Goal: Check status: Check status

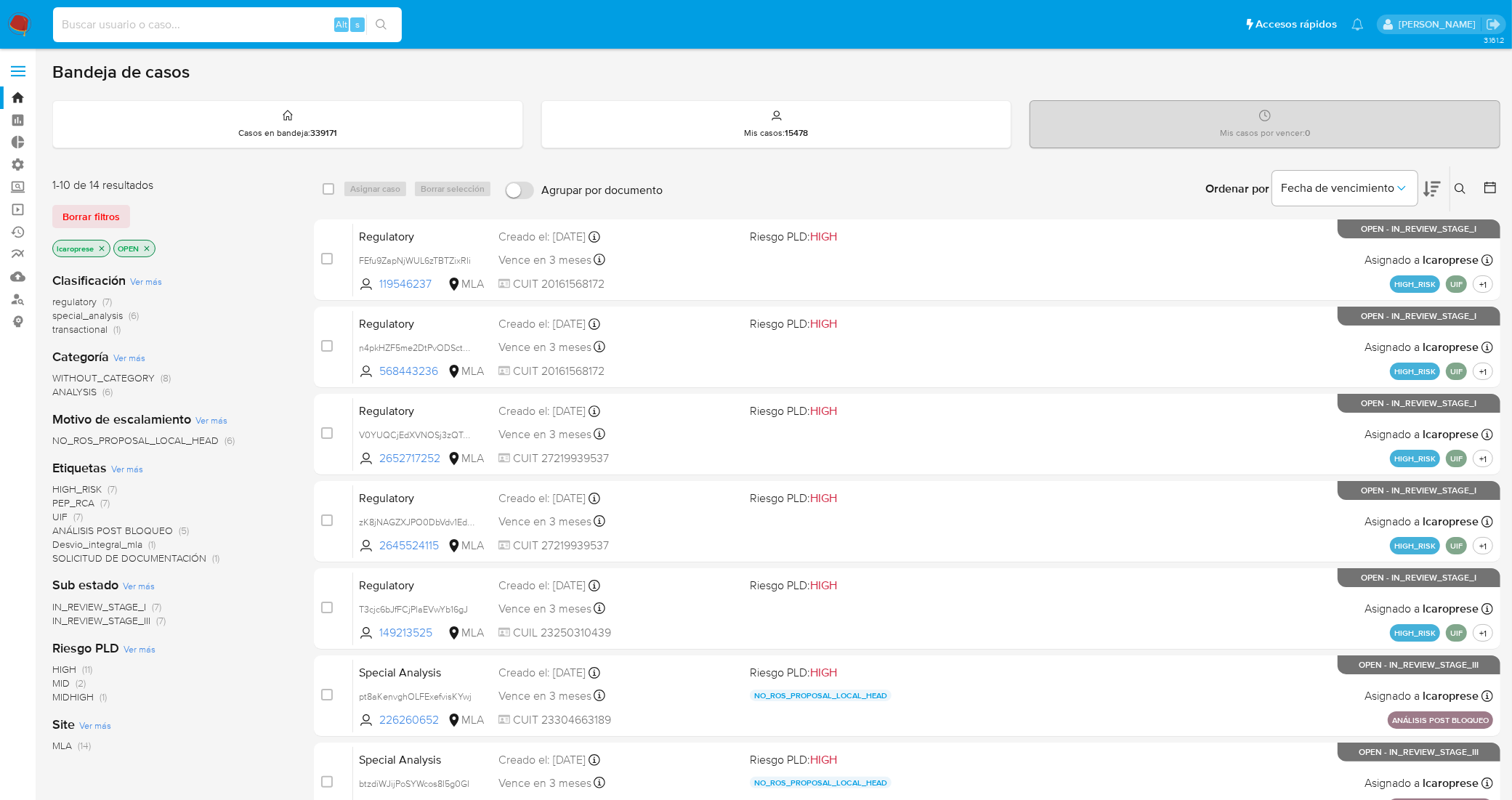
click at [309, 23] on input at bounding box center [227, 24] width 349 height 19
type input "bXBXY9e5N8K9eENqBrx2Xi0I"
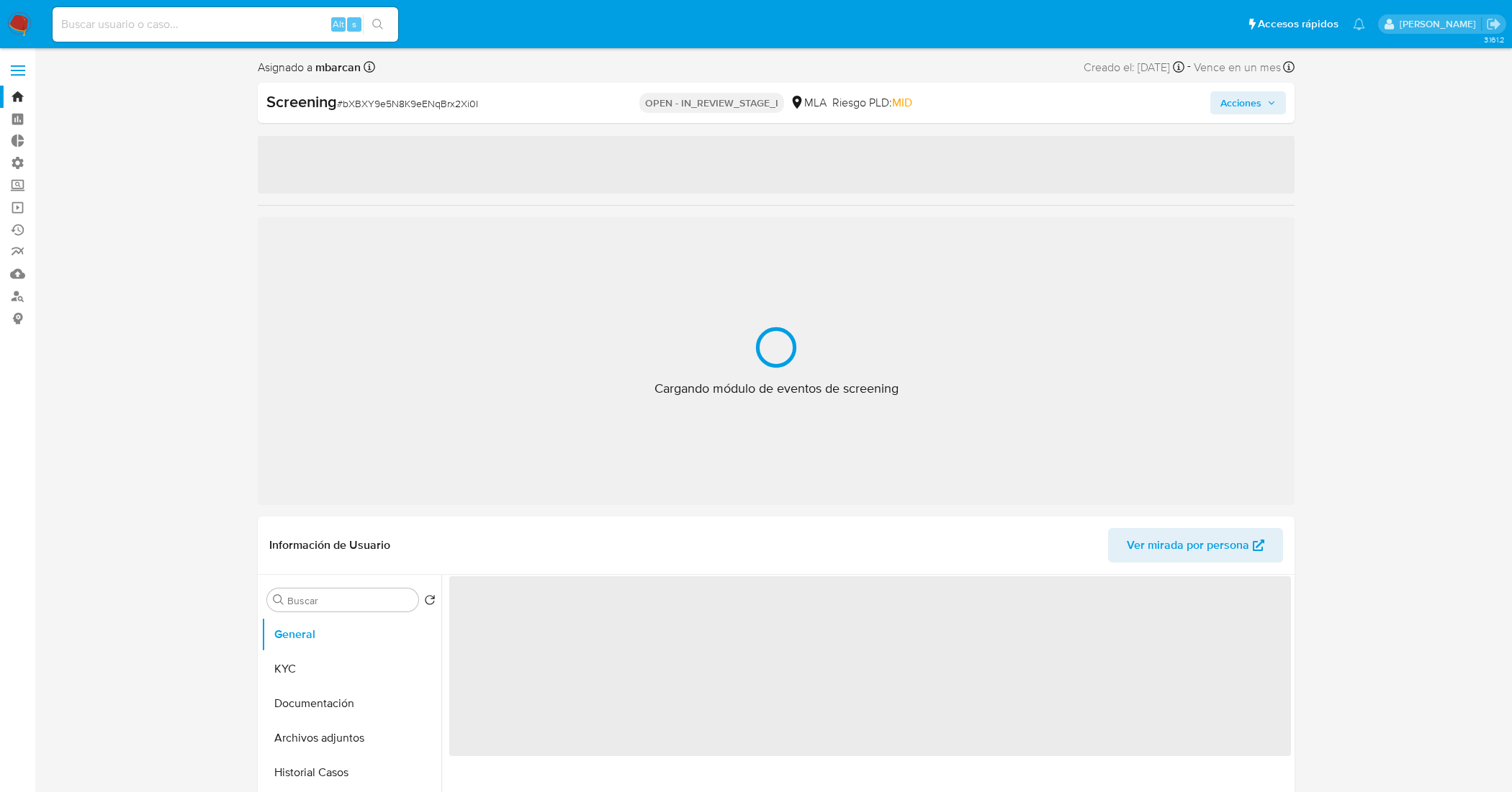
select select "10"
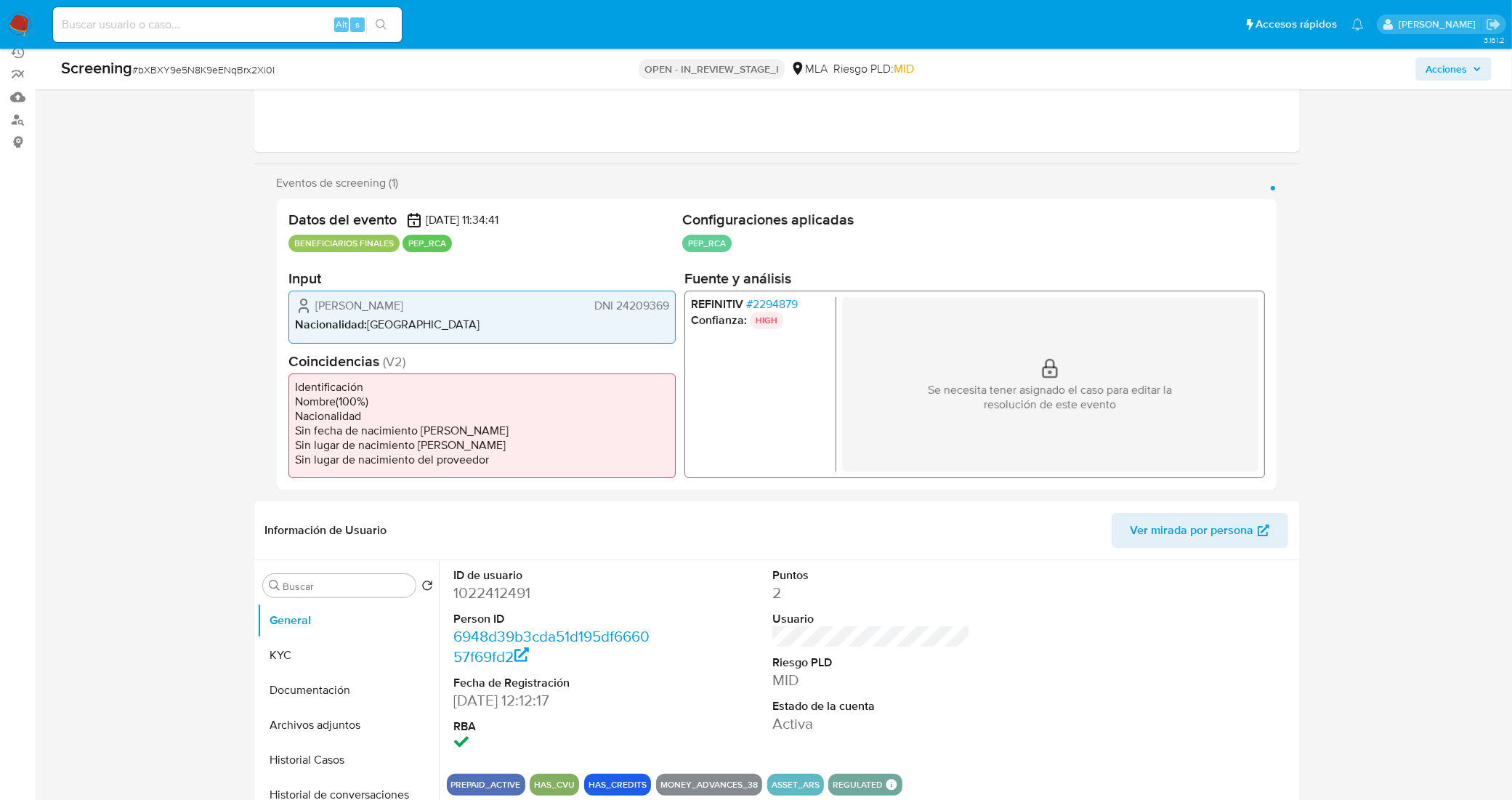
scroll to position [182, 0]
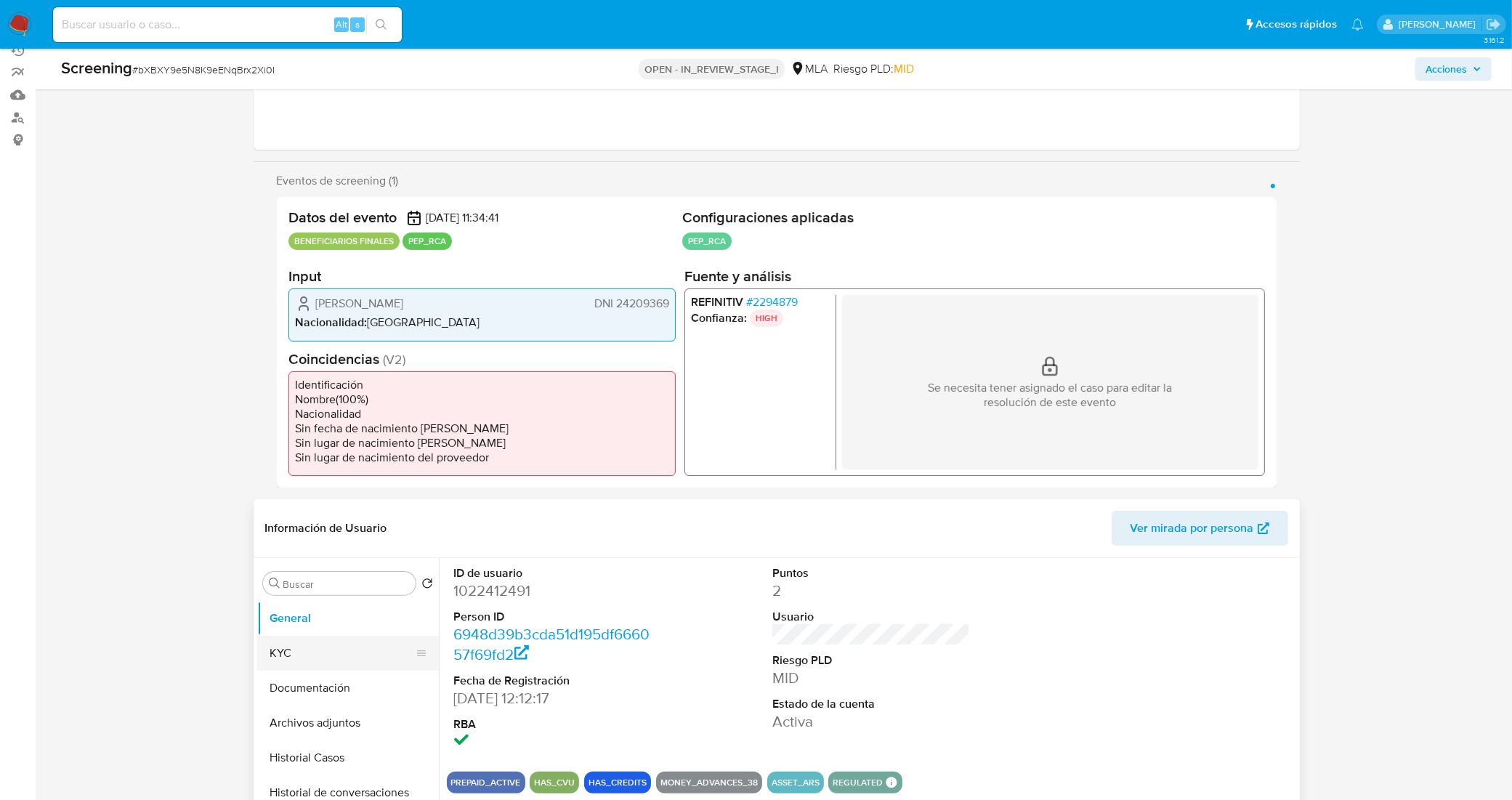
click at [343, 641] on button "KYC" at bounding box center [342, 654] width 170 height 35
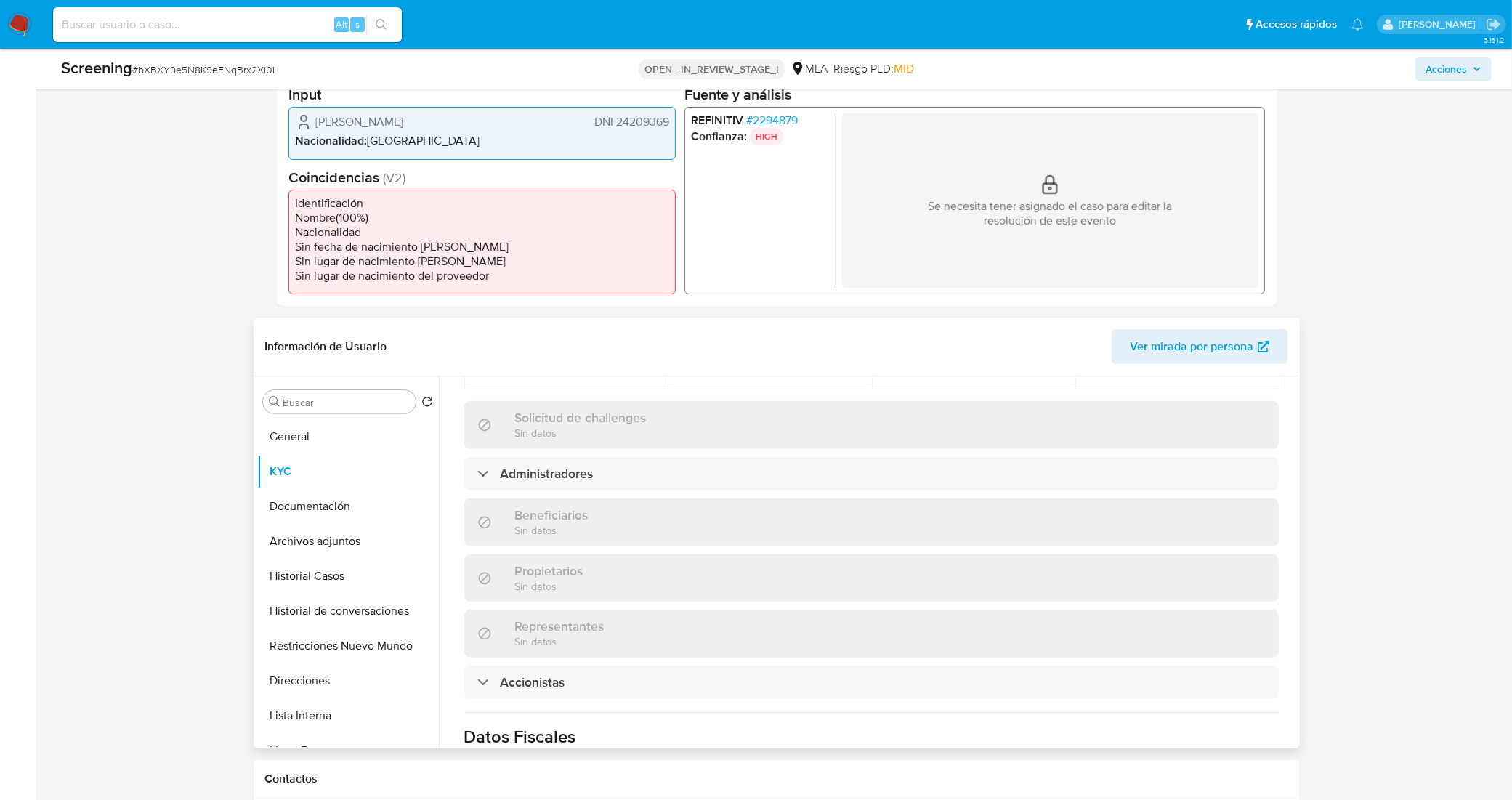
scroll to position [727, 0]
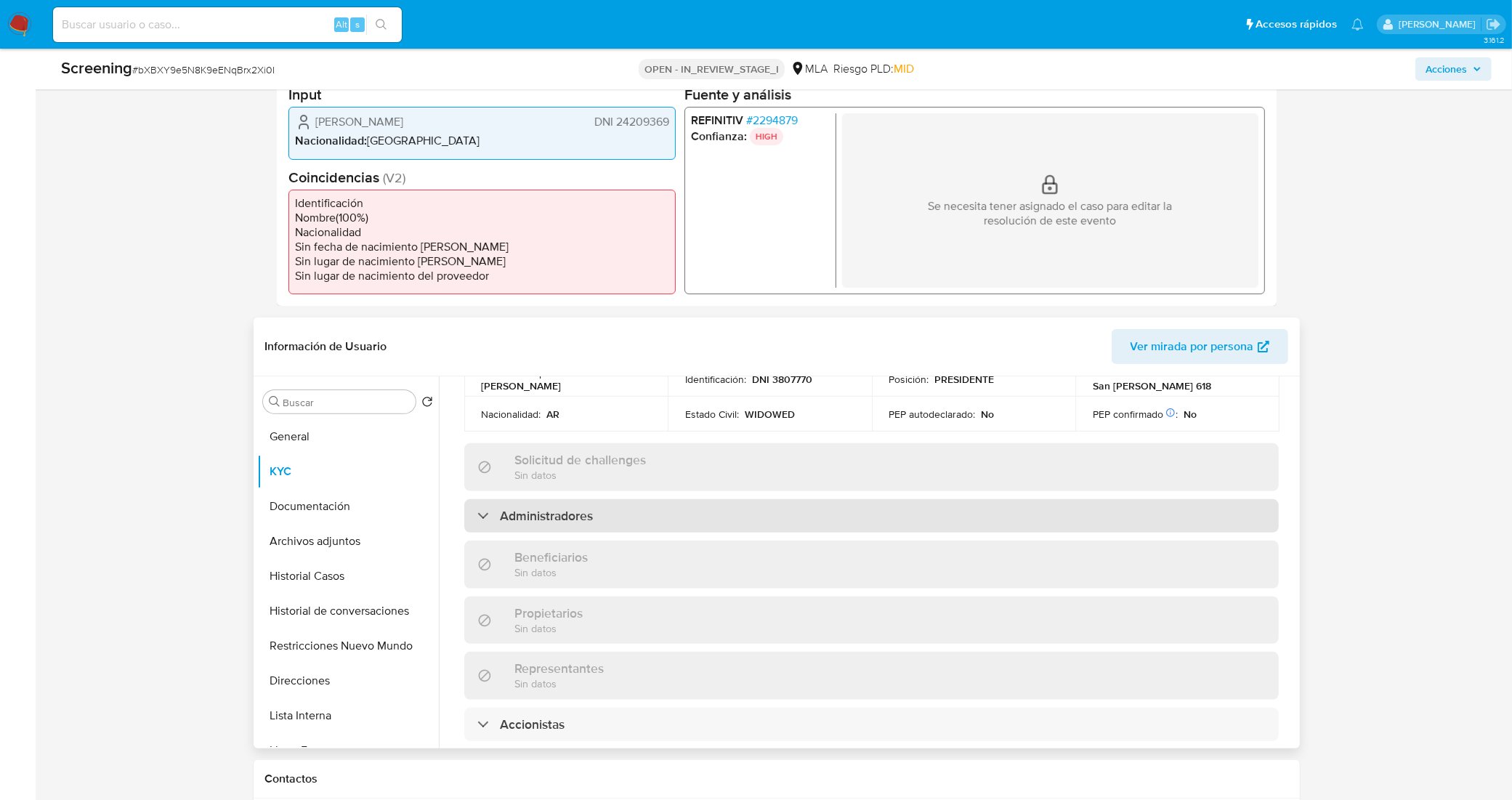
click at [640, 500] on div "Administradores" at bounding box center [872, 516] width 815 height 33
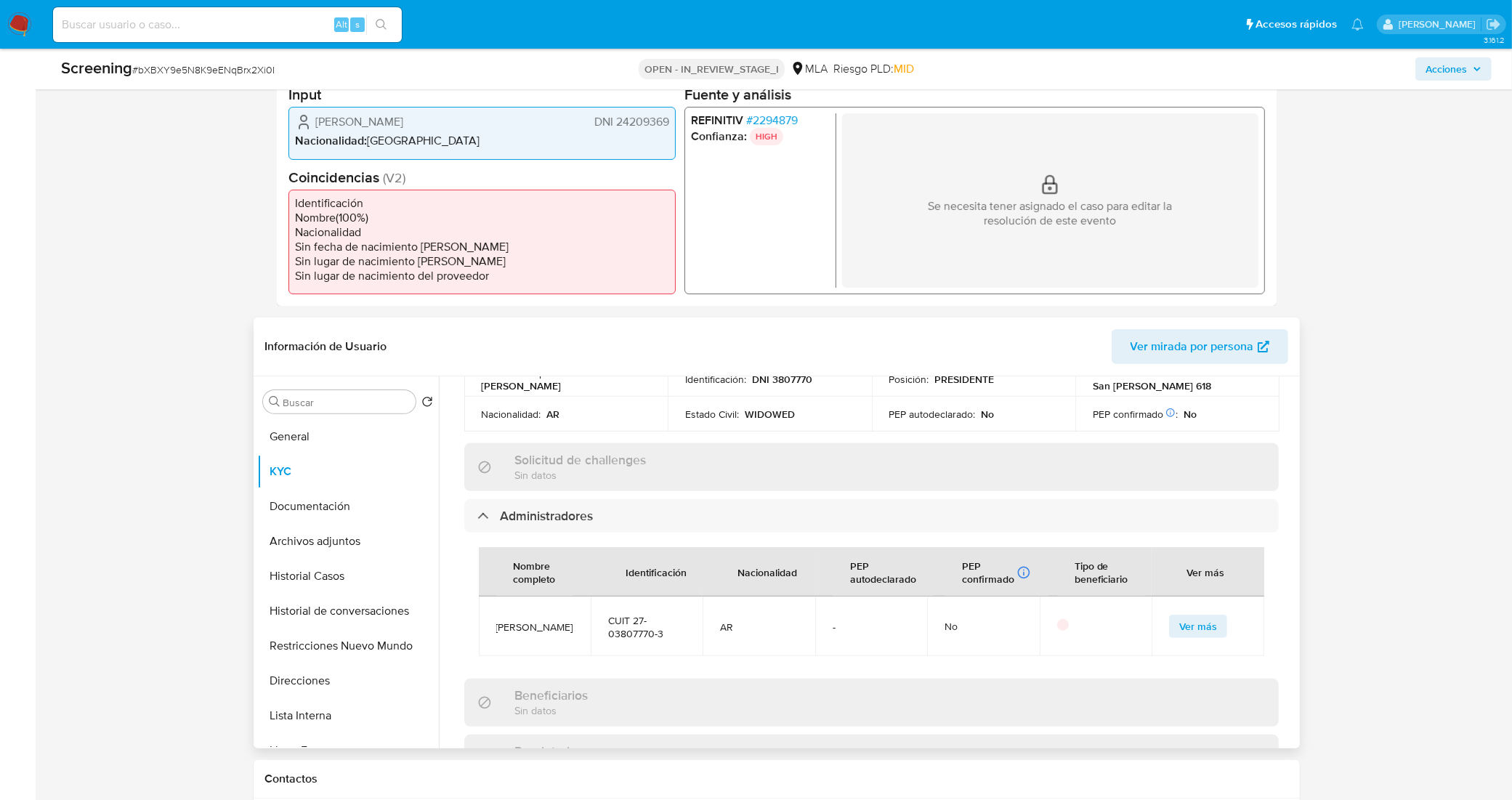
click at [625, 466] on div "Información de empresa ID de usuario : 1022412491 Nombre del comercio : Centro …" at bounding box center [872, 435] width 815 height 1432
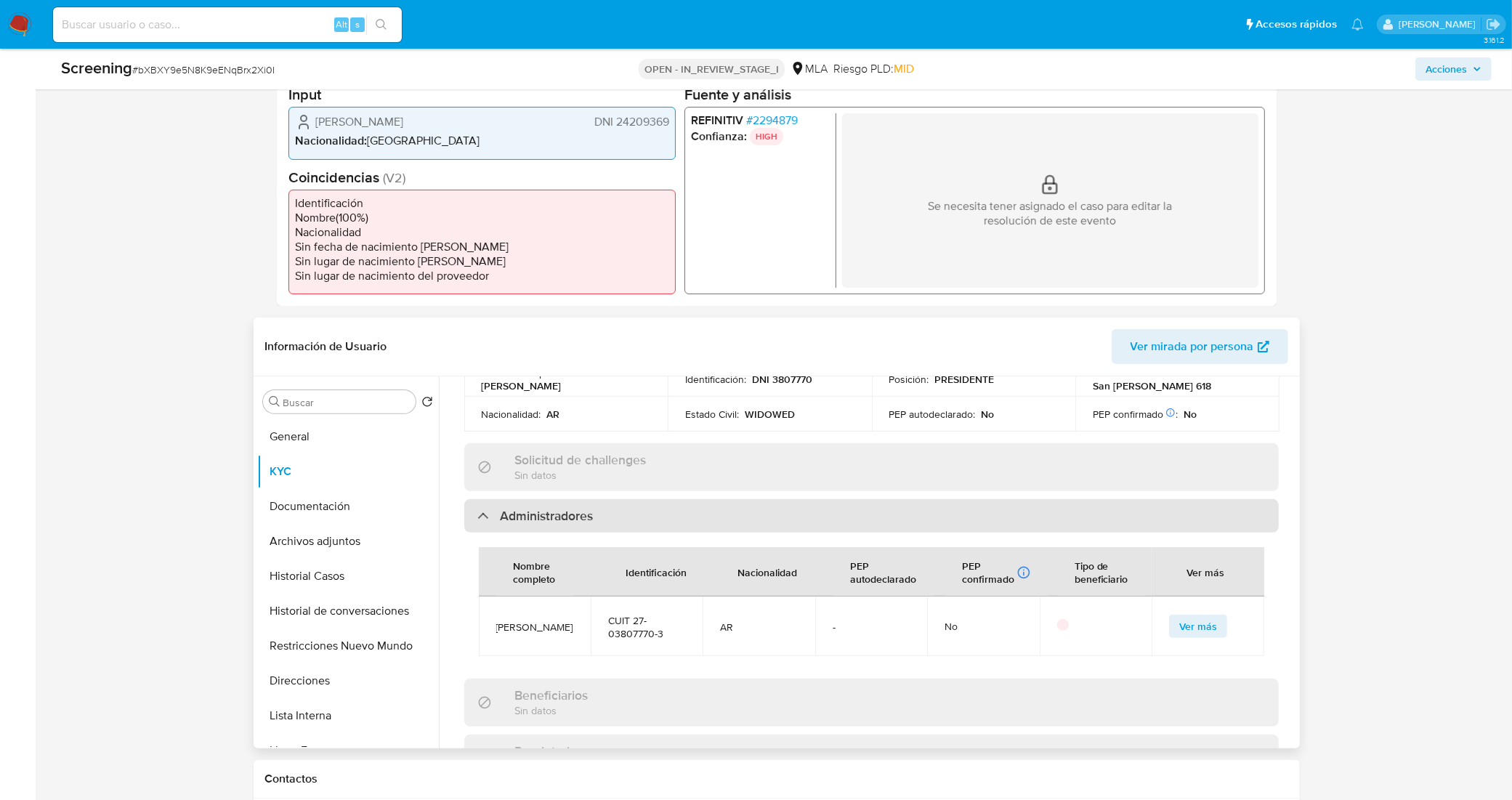
click at [631, 500] on div "Administradores" at bounding box center [872, 516] width 815 height 33
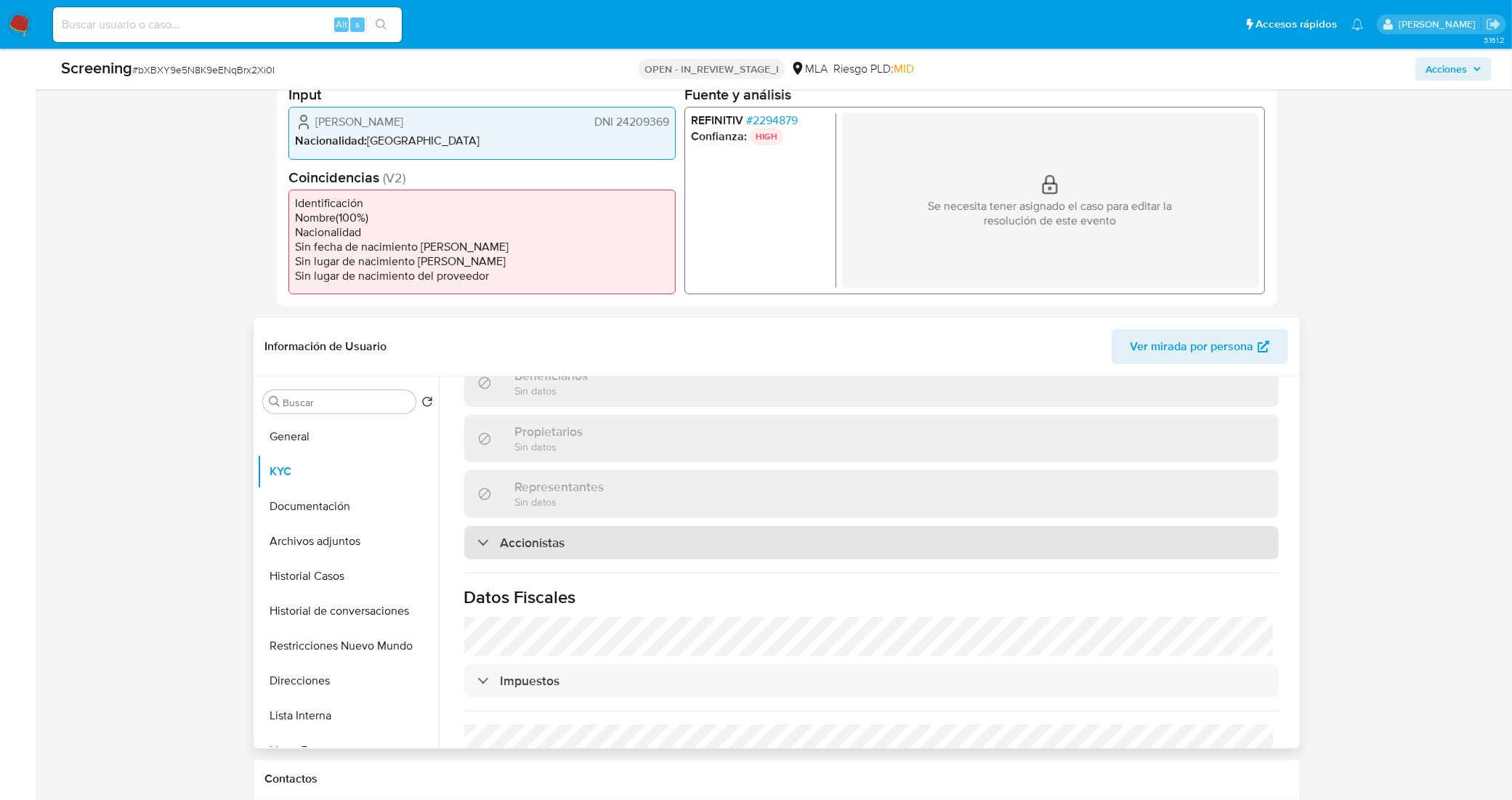
click at [630, 526] on div "Accionistas" at bounding box center [872, 543] width 815 height 33
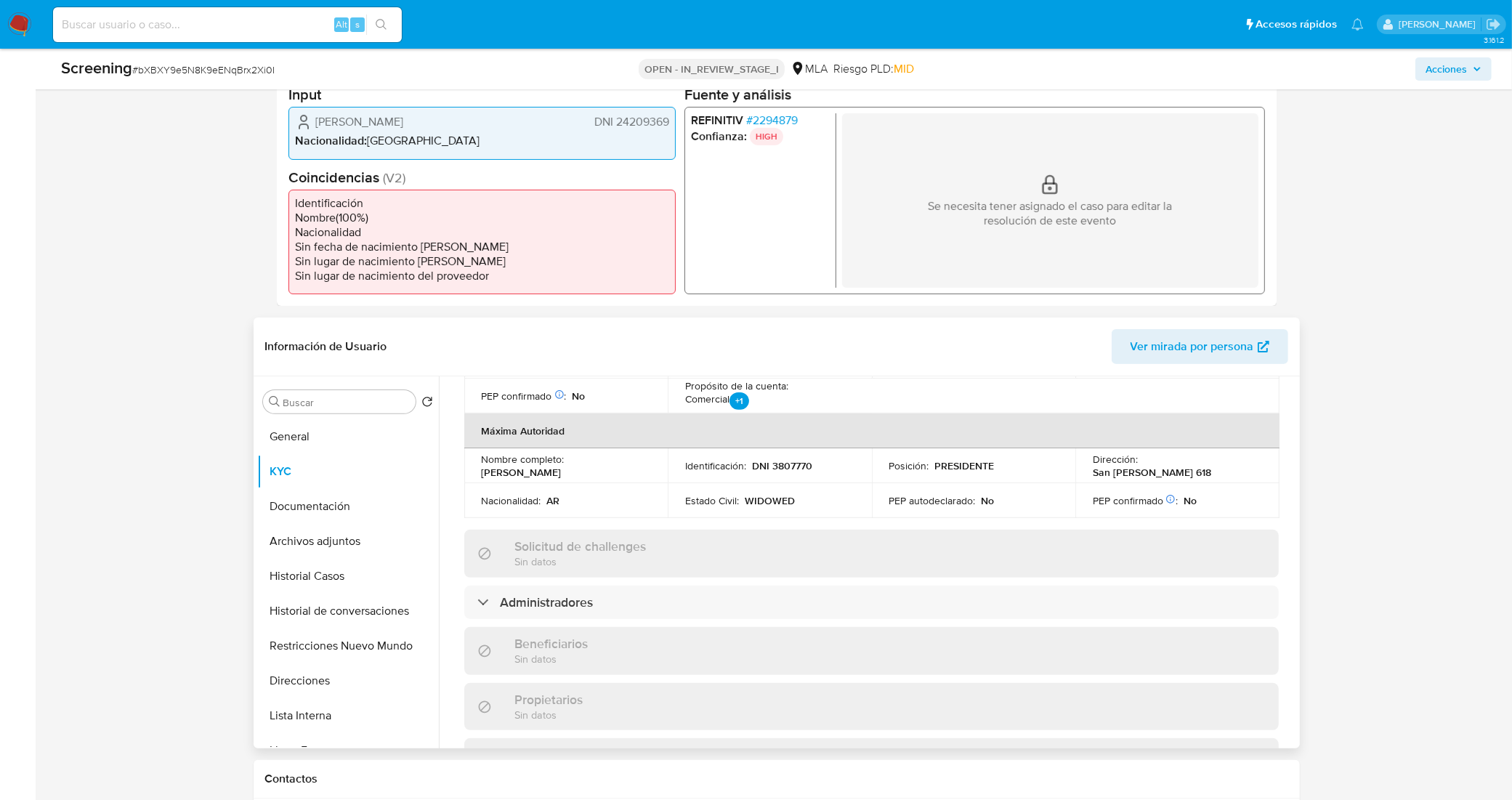
scroll to position [636, 0]
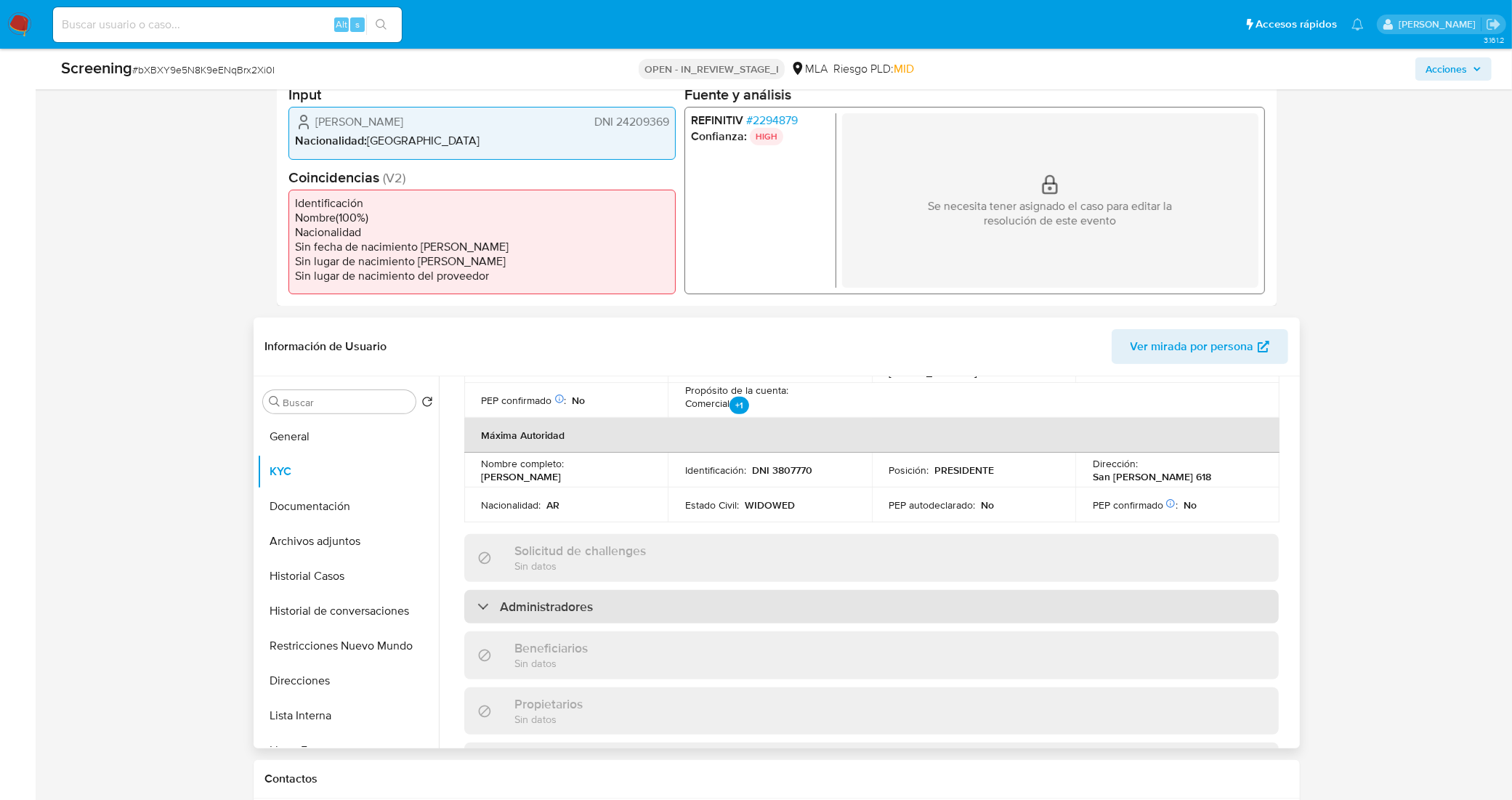
click at [772, 590] on div "Administradores" at bounding box center [872, 607] width 815 height 33
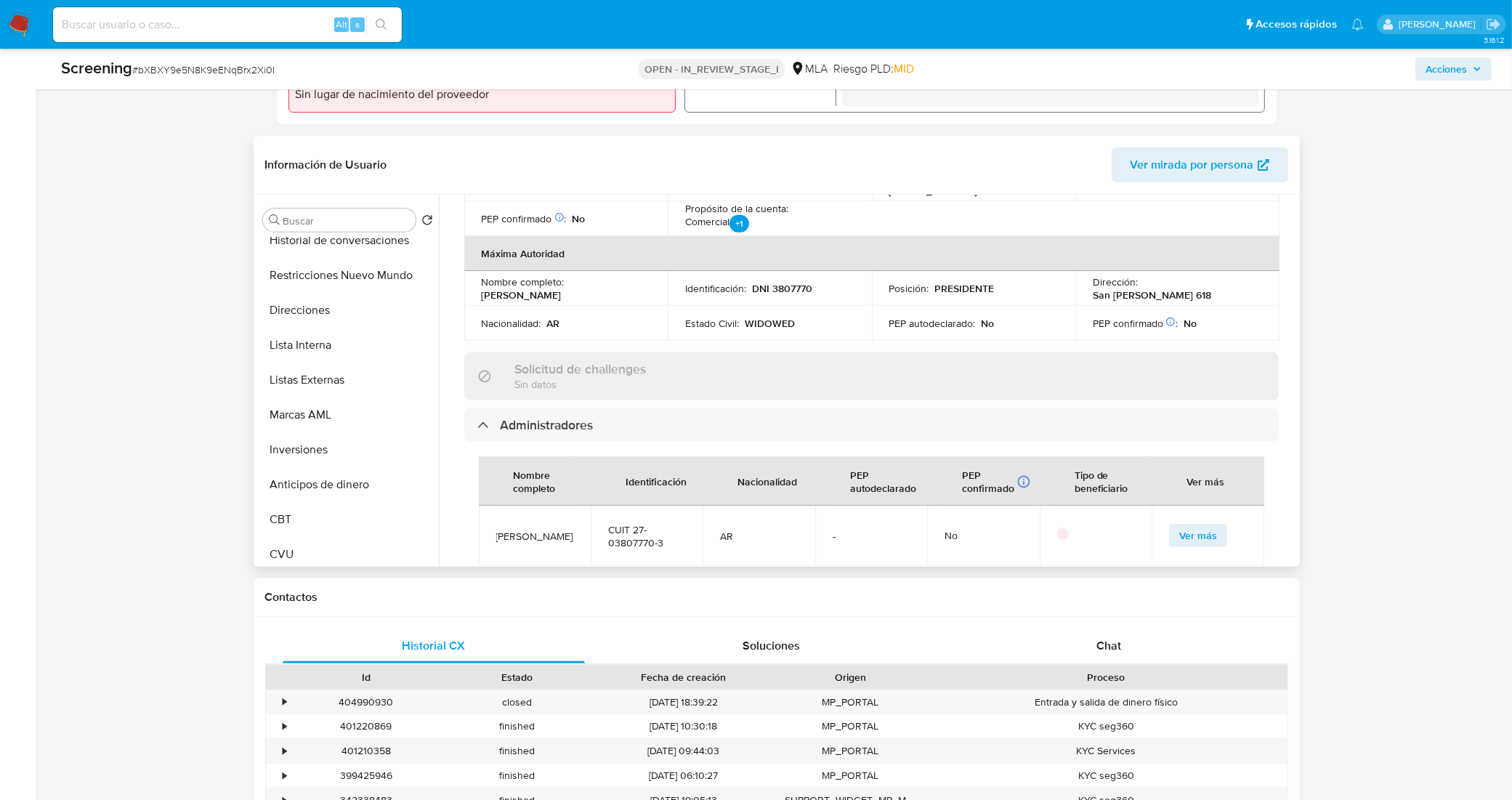
scroll to position [182, 0]
click at [333, 378] on button "Listas Externas" at bounding box center [342, 387] width 170 height 35
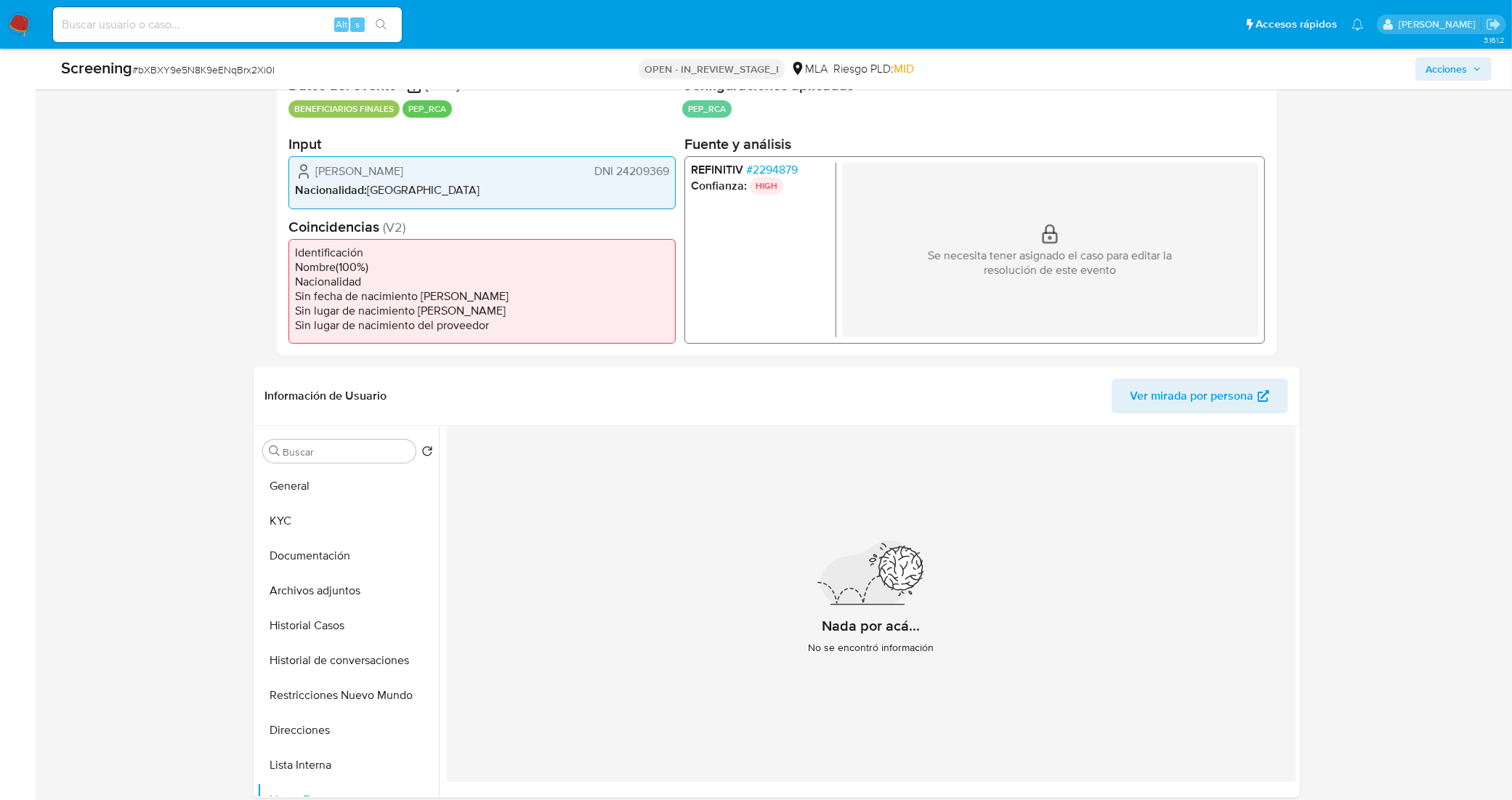
scroll to position [91, 0]
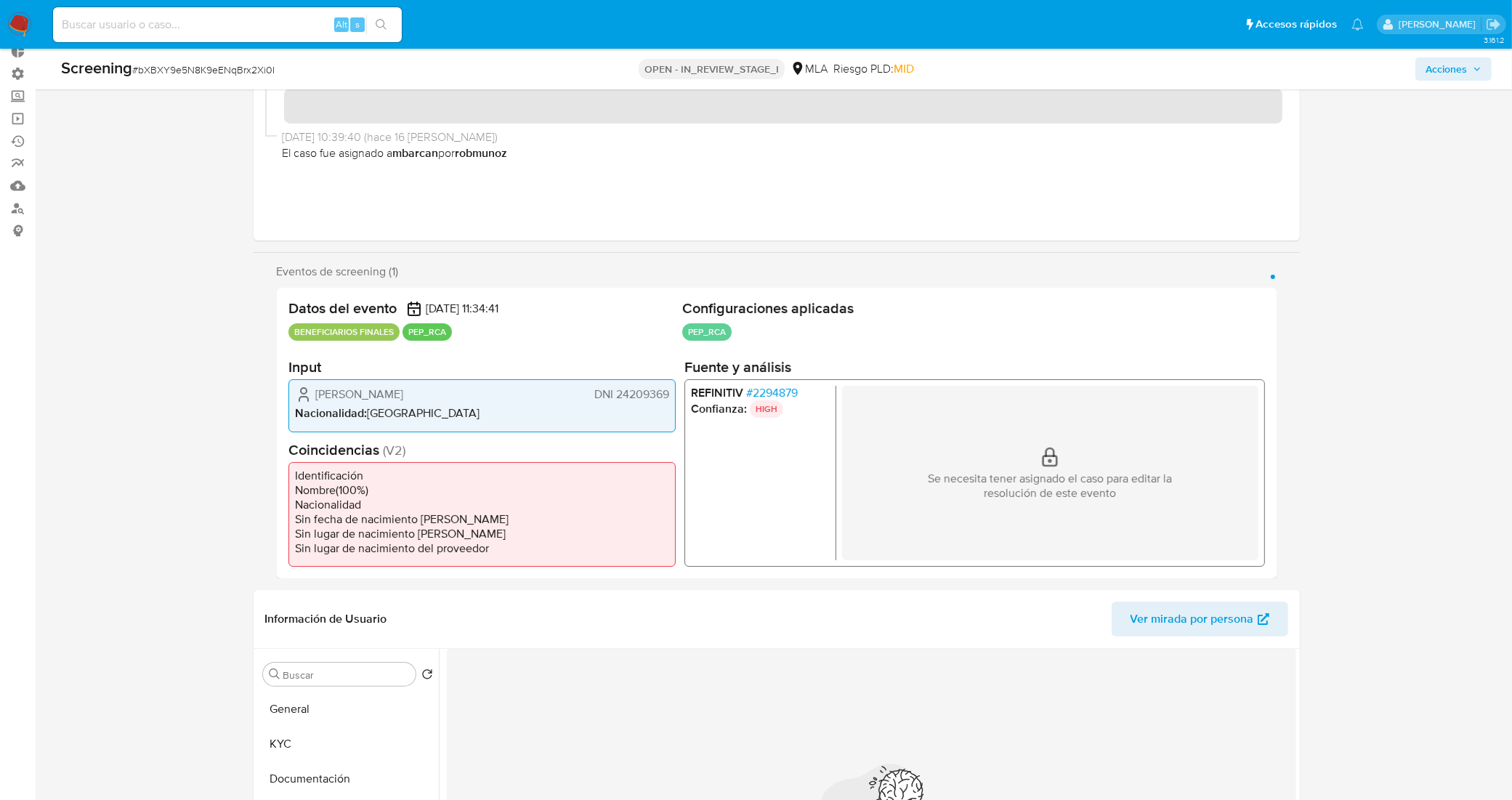
click at [794, 394] on span "# 2294879" at bounding box center [771, 393] width 52 height 14
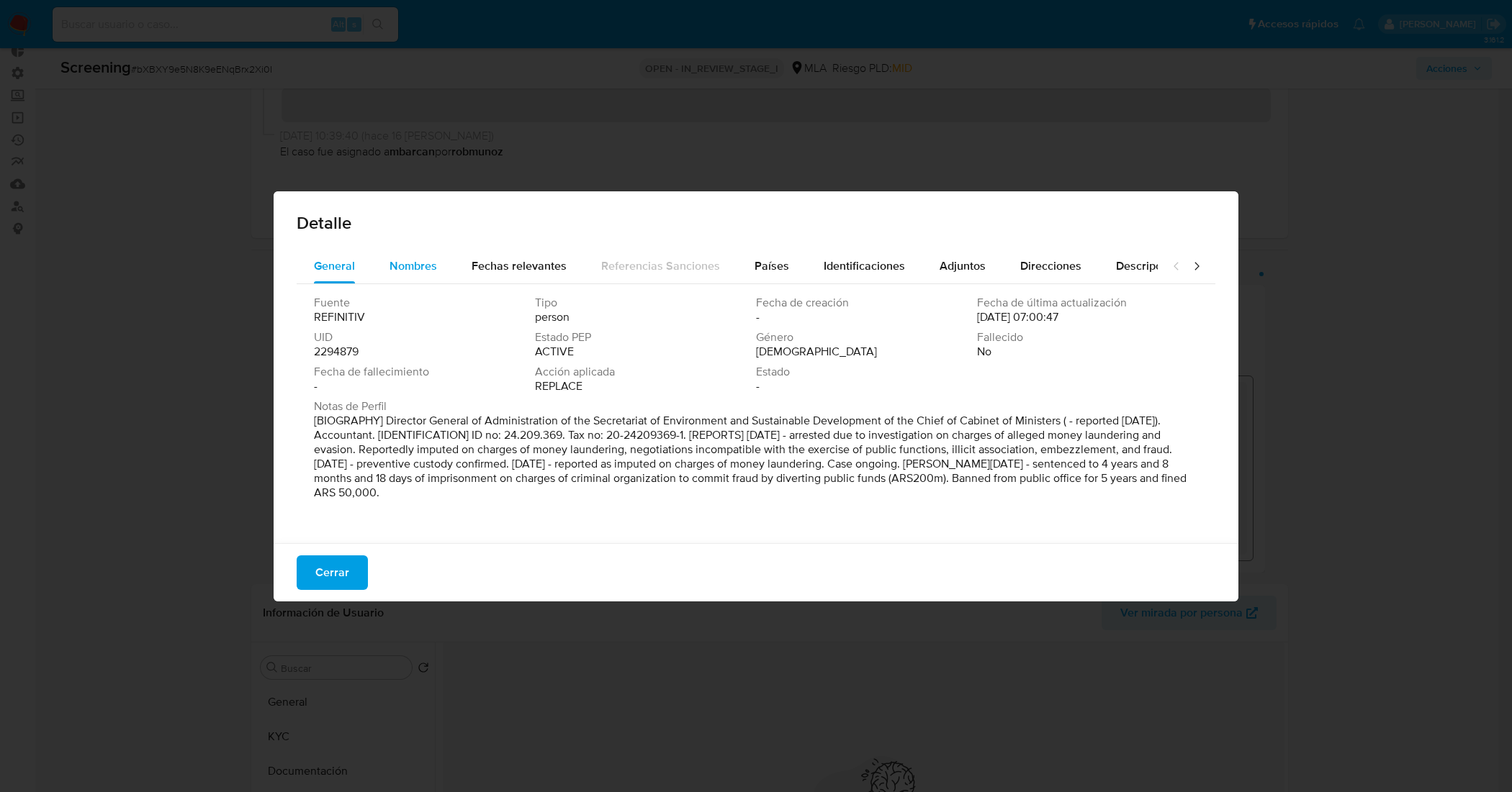
click at [401, 259] on span "Nombres" at bounding box center [413, 266] width 47 height 17
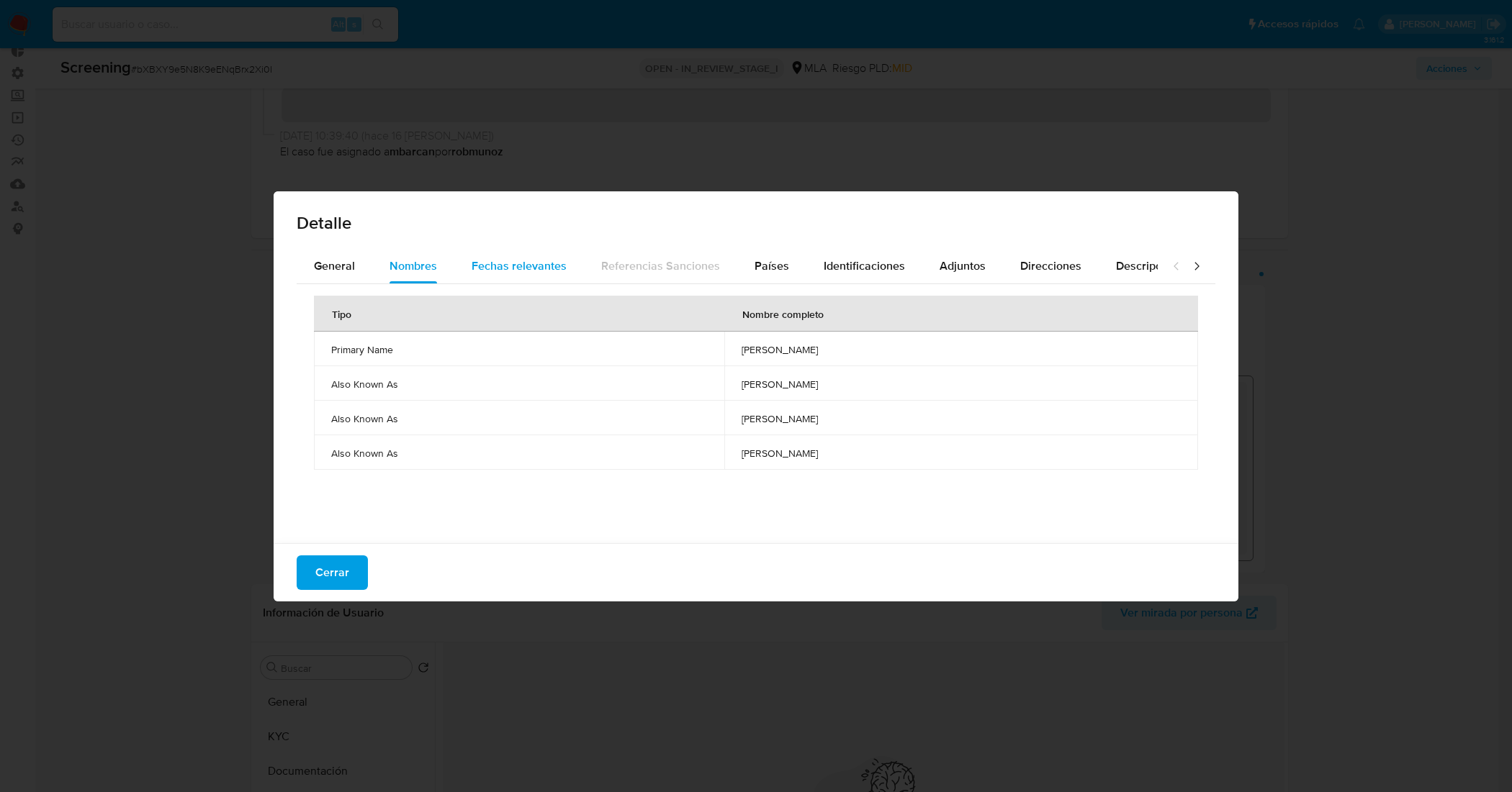
click at [552, 271] on span "Fechas relevantes" at bounding box center [519, 266] width 95 height 17
click at [778, 265] on span "Países" at bounding box center [772, 266] width 35 height 17
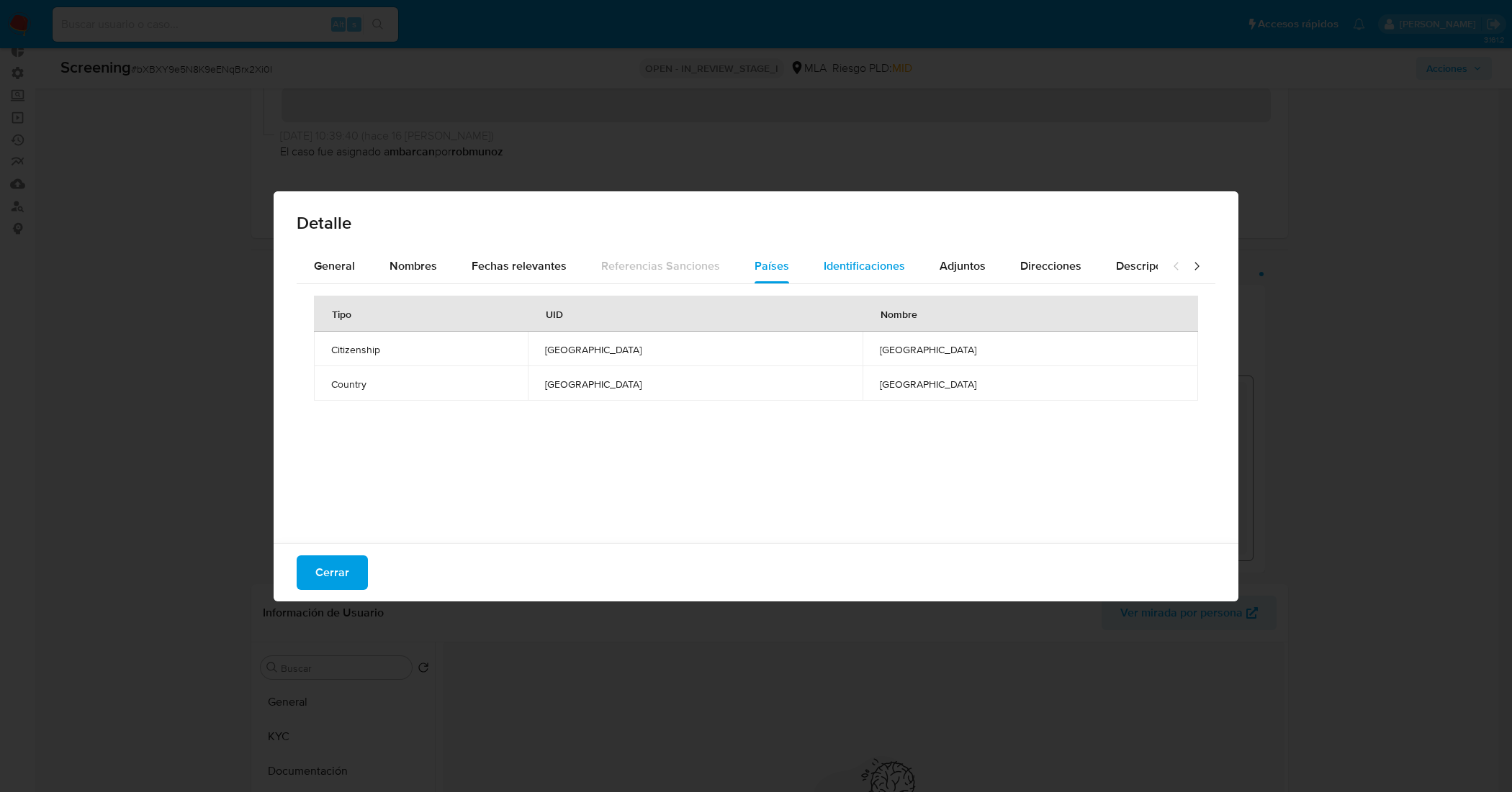
click at [815, 263] on button "Identificaciones" at bounding box center [865, 267] width 116 height 35
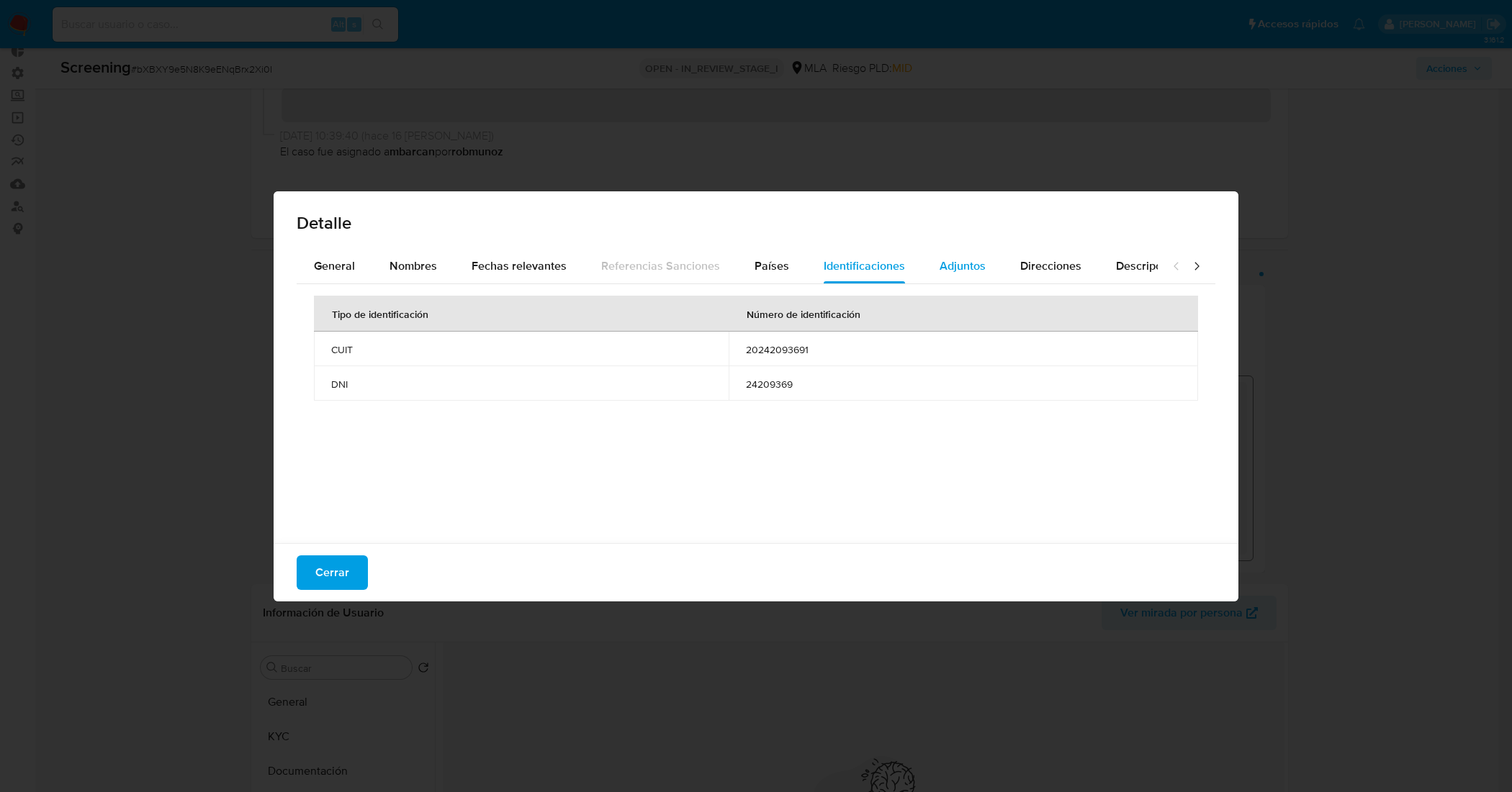
click at [955, 271] on span "Adjuntos" at bounding box center [962, 266] width 46 height 17
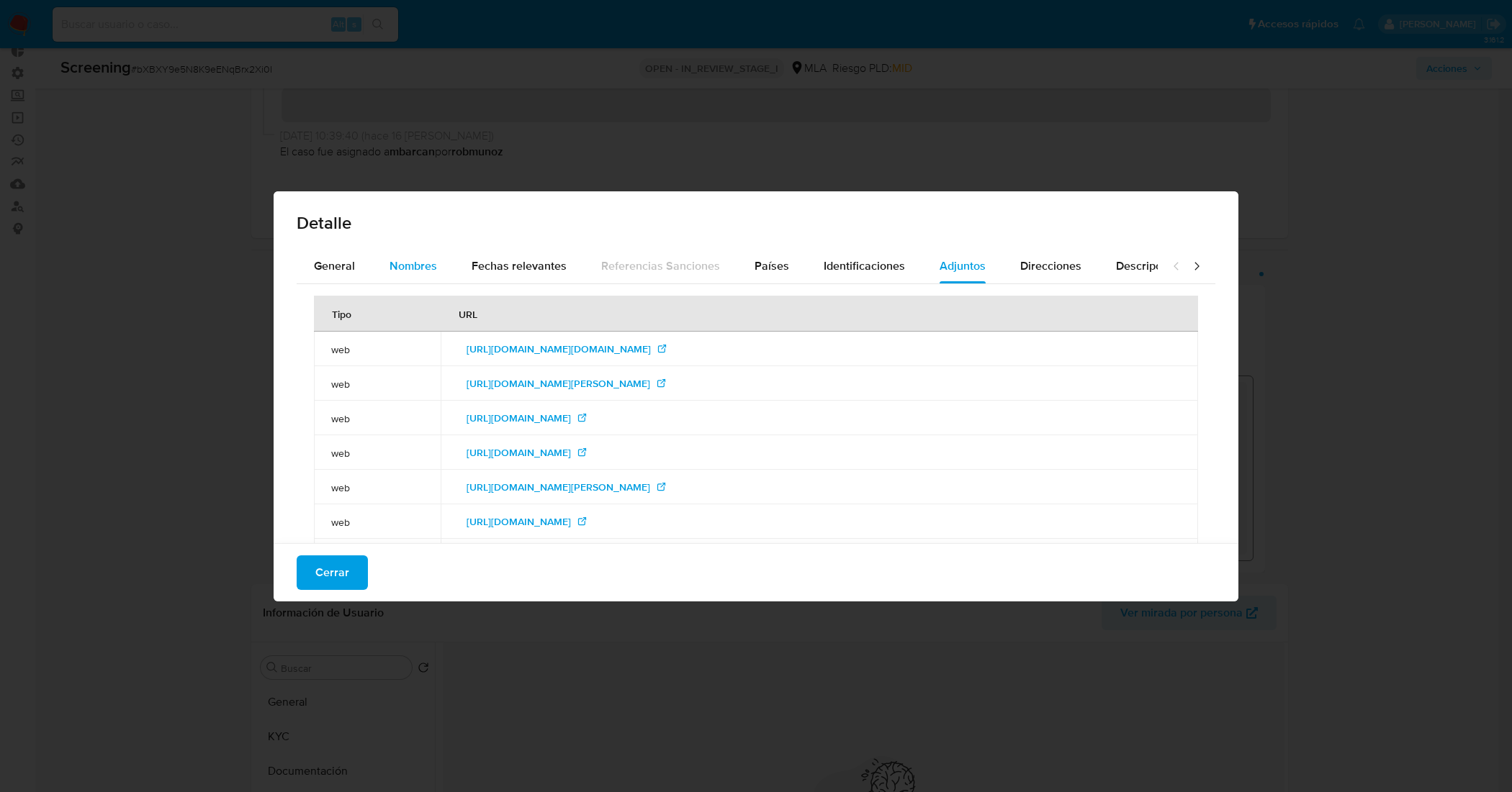
drag, startPoint x: 326, startPoint y: 257, endPoint x: 376, endPoint y: 270, distance: 51.7
click at [327, 259] on span "General" at bounding box center [334, 266] width 41 height 17
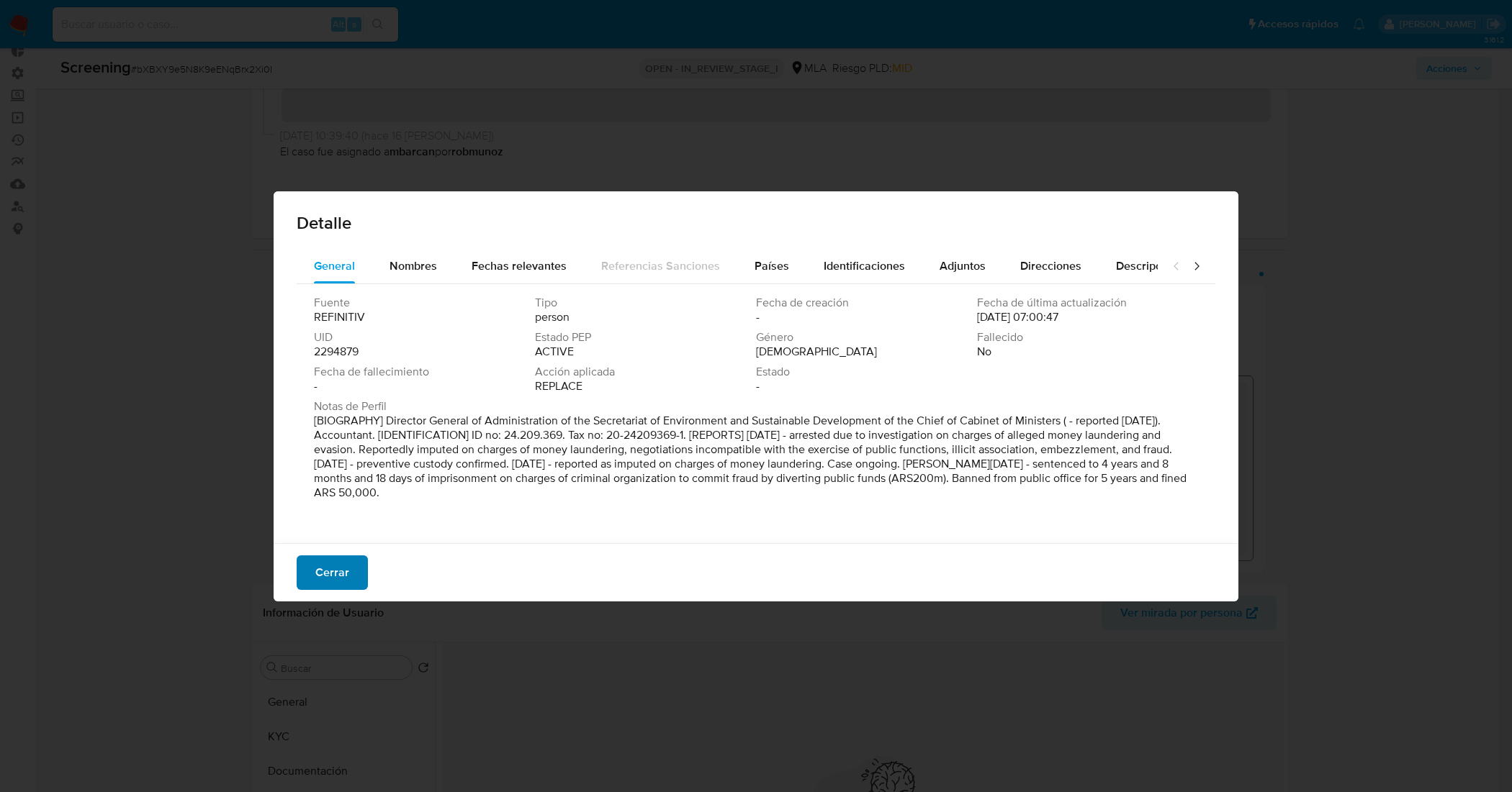
click at [324, 571] on span "Cerrar" at bounding box center [332, 573] width 34 height 32
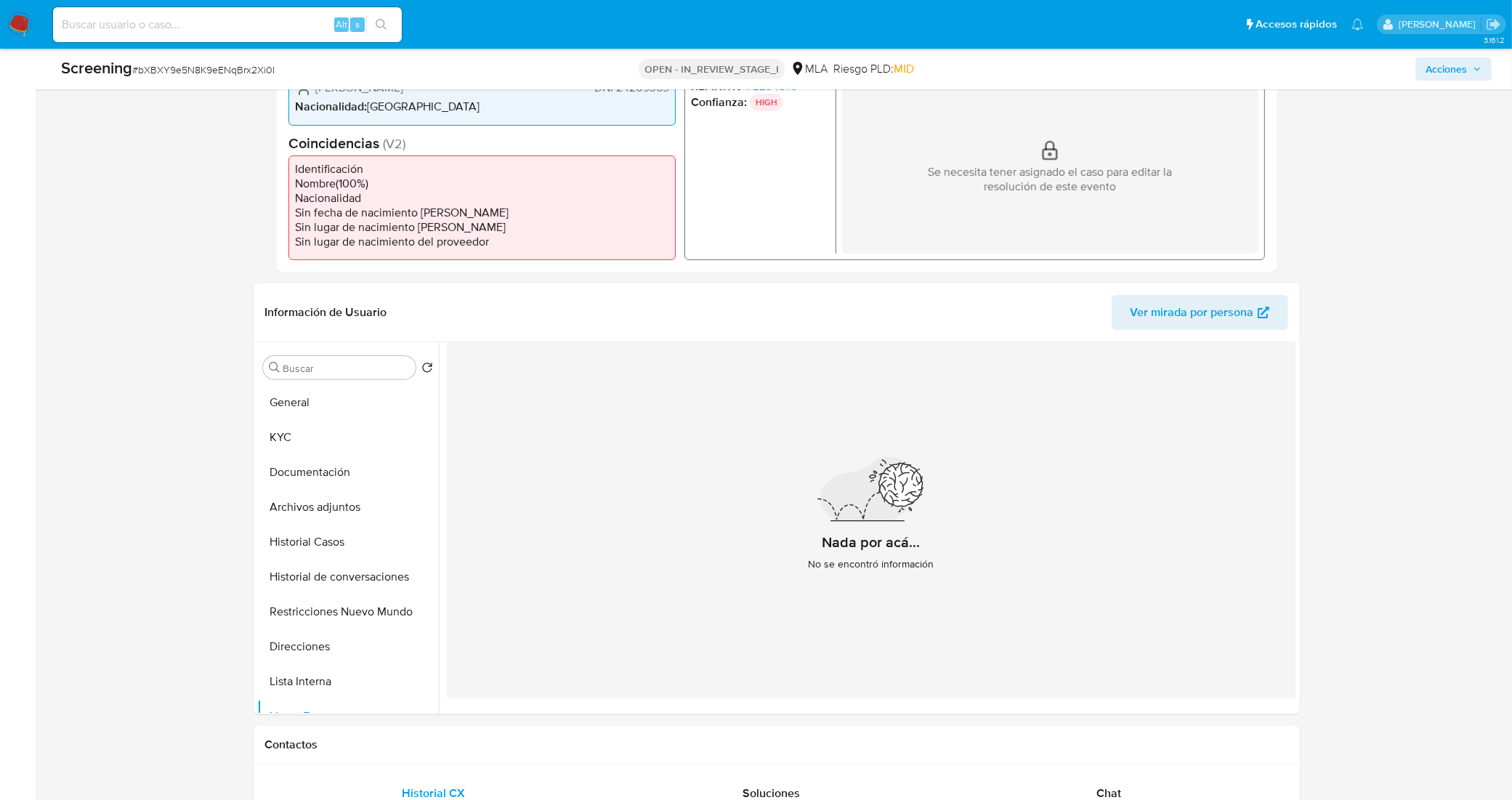
scroll to position [454, 0]
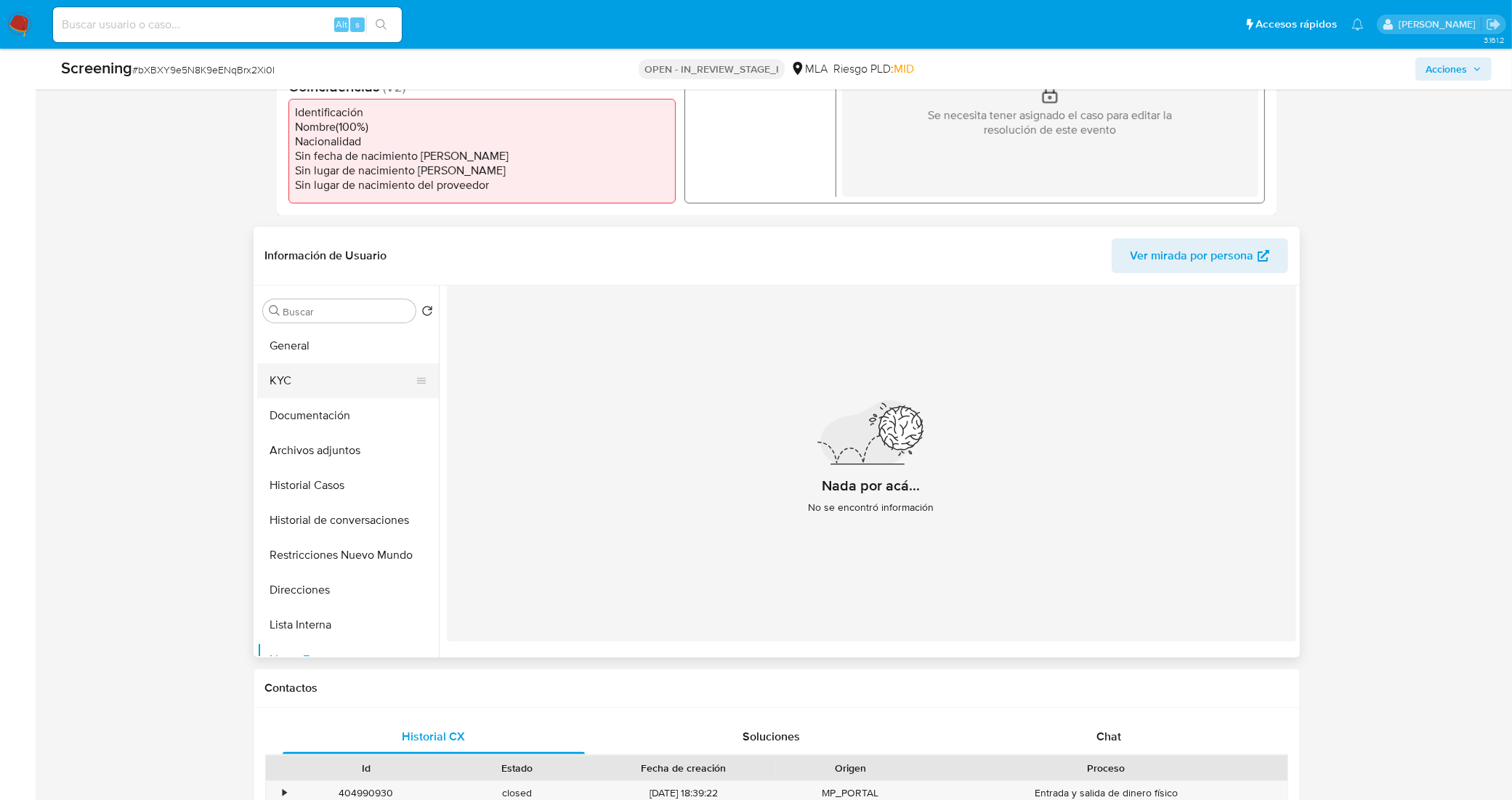
click at [310, 387] on button "KYC" at bounding box center [342, 381] width 170 height 35
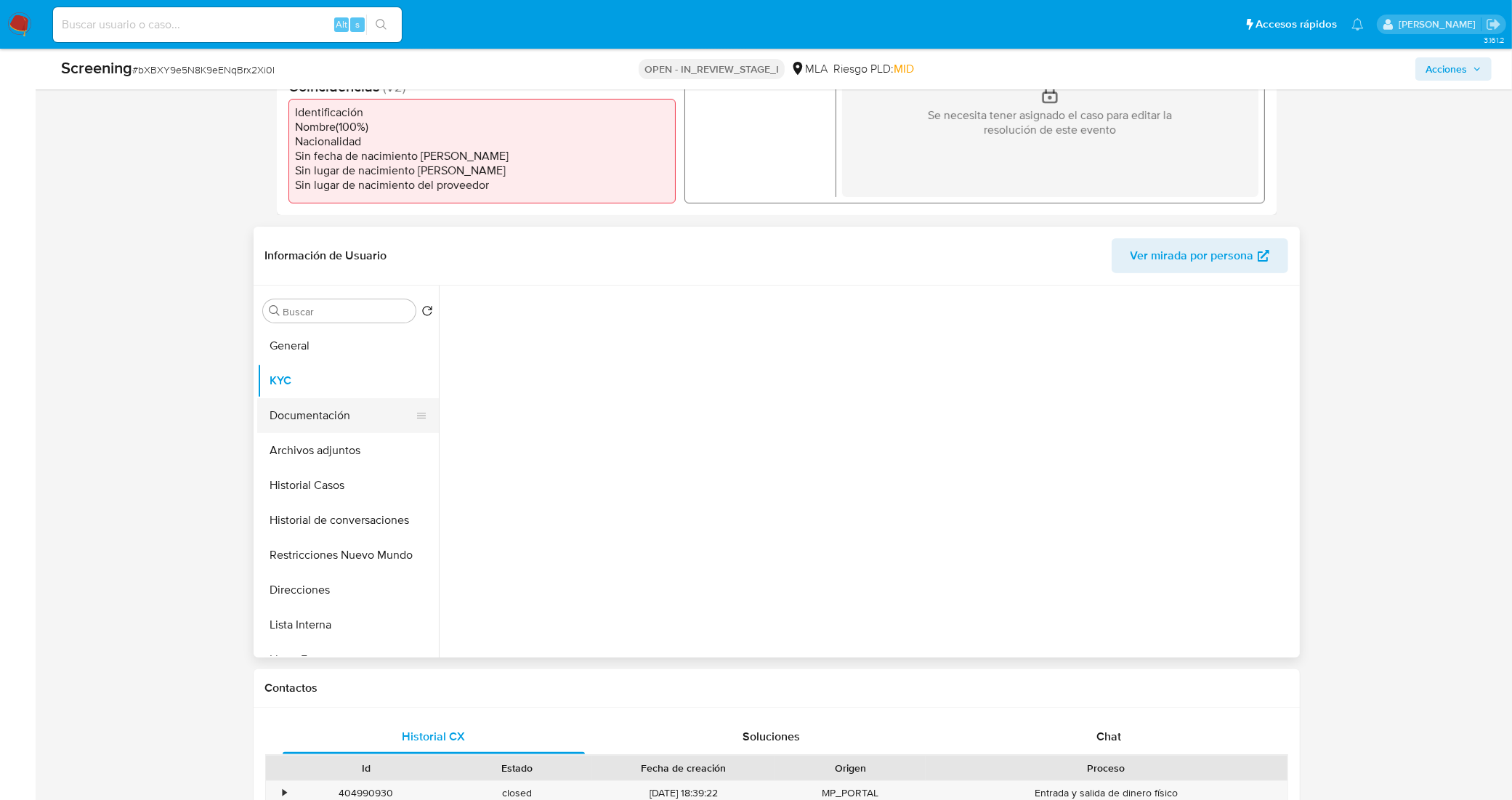
drag, startPoint x: 324, startPoint y: 405, endPoint x: 430, endPoint y: 418, distance: 106.8
click at [324, 405] on button "Documentación" at bounding box center [342, 416] width 170 height 35
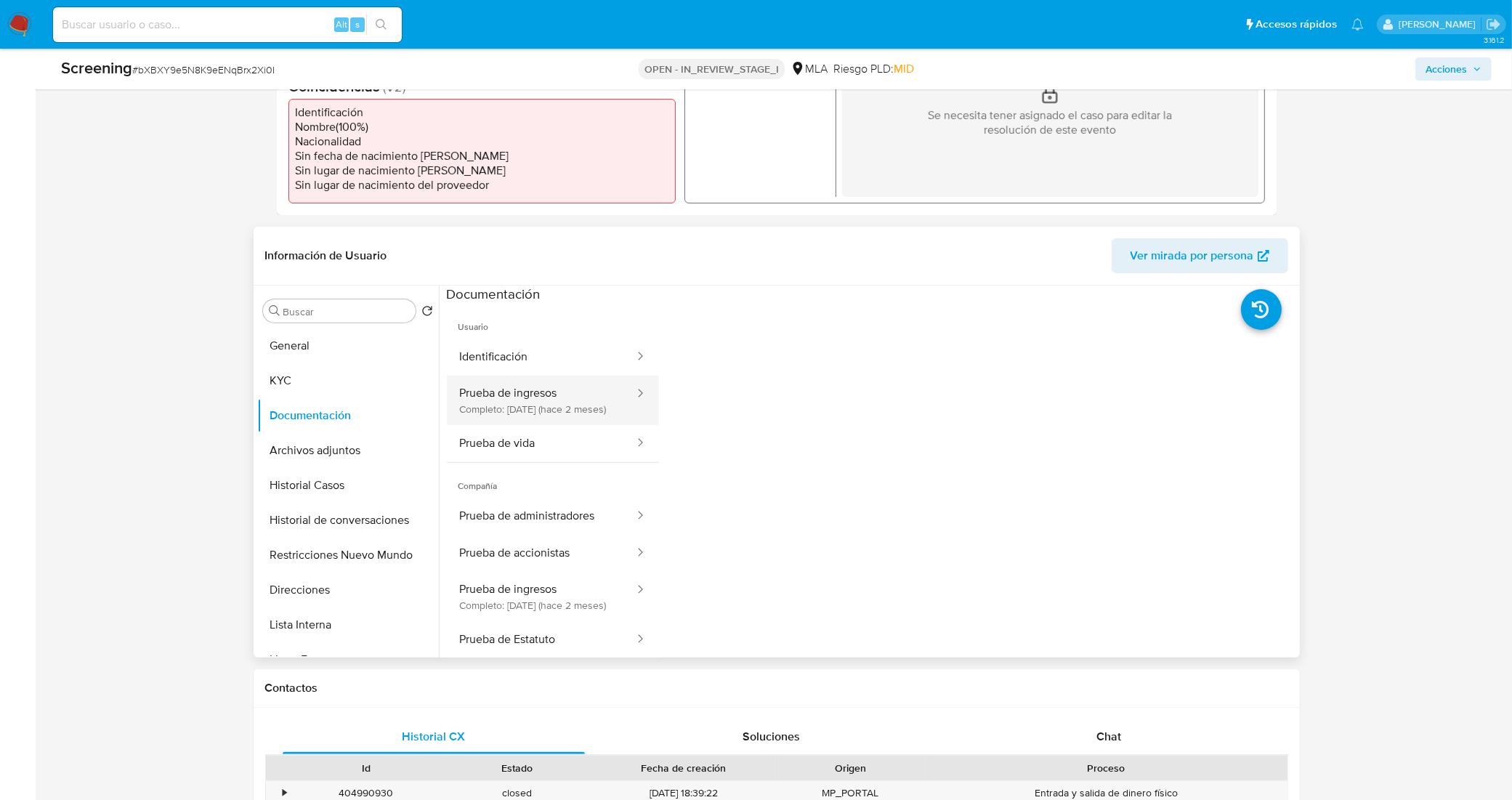
click at [603, 418] on button "Prueba de ingresos Completo: 08/08/2025 (hace 2 meses)" at bounding box center [541, 400] width 189 height 49
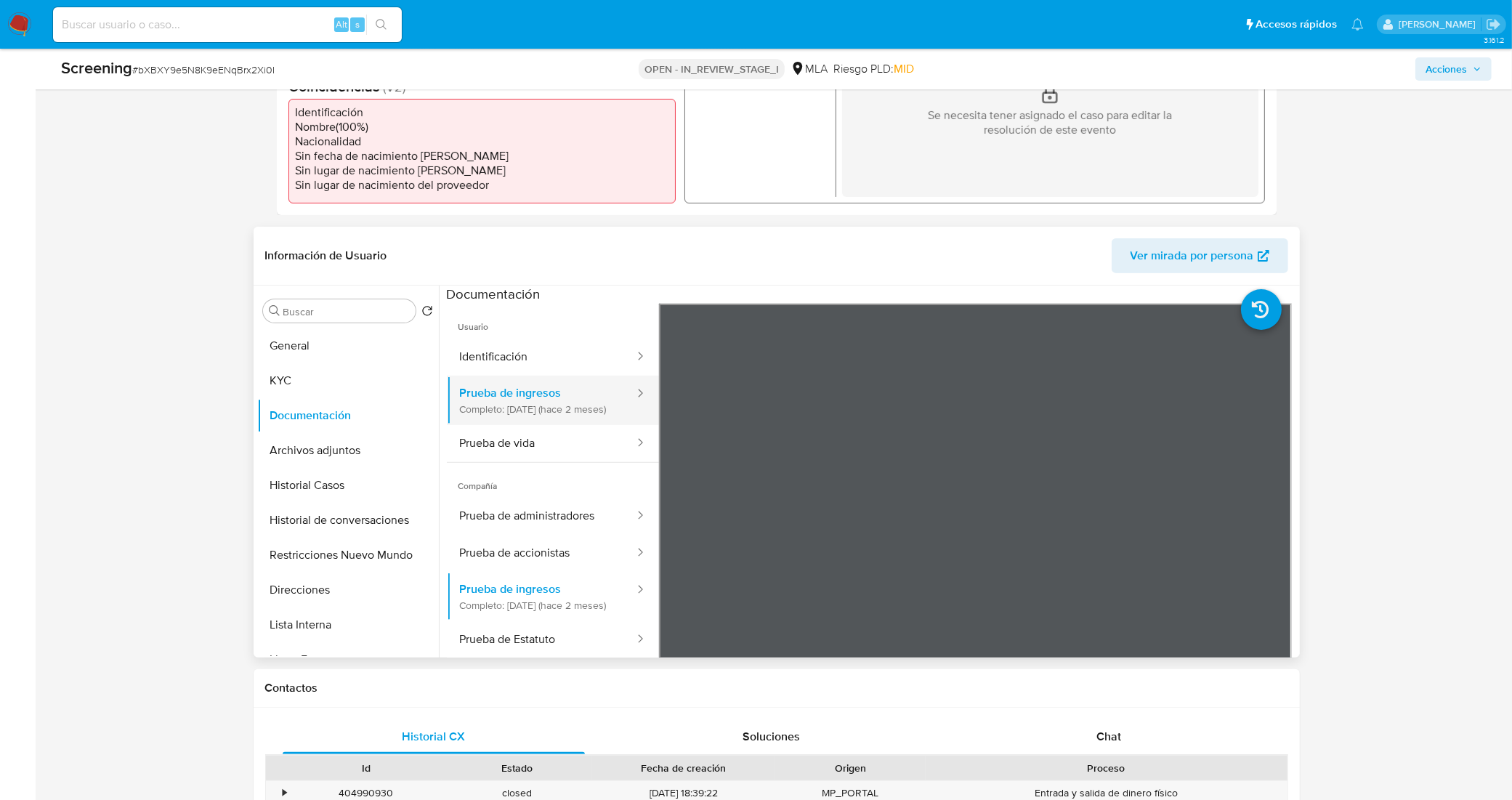
click at [594, 378] on button "Prueba de ingresos Completo: 08/08/2025 (hace 2 meses)" at bounding box center [541, 400] width 189 height 49
click at [580, 350] on button "Identificación" at bounding box center [541, 357] width 189 height 37
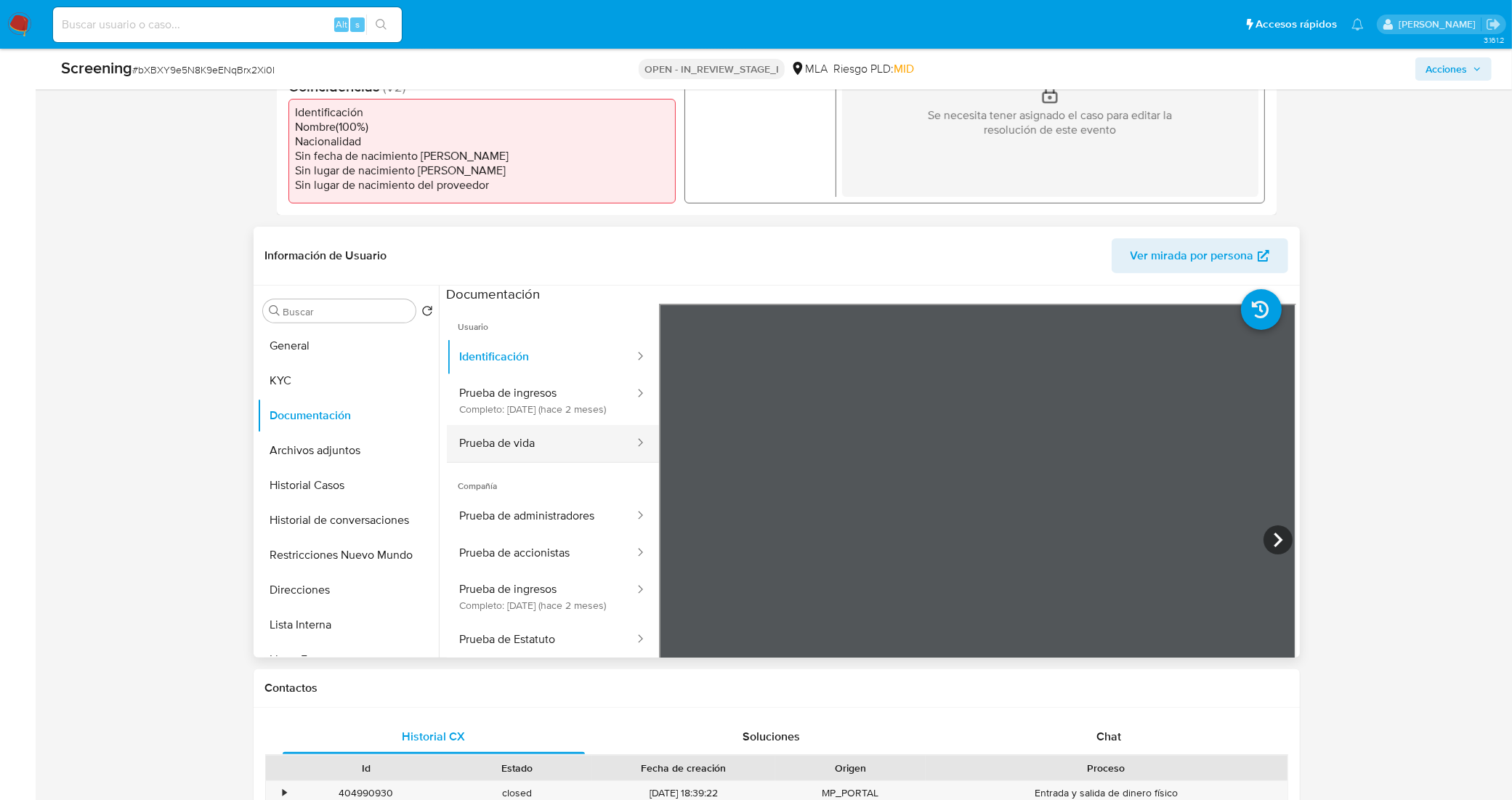
click at [557, 452] on button "Prueba de vida" at bounding box center [541, 444] width 189 height 37
click at [496, 411] on button "Prueba de ingresos Completo: 08/08/2025 (hace 2 meses)" at bounding box center [541, 400] width 189 height 49
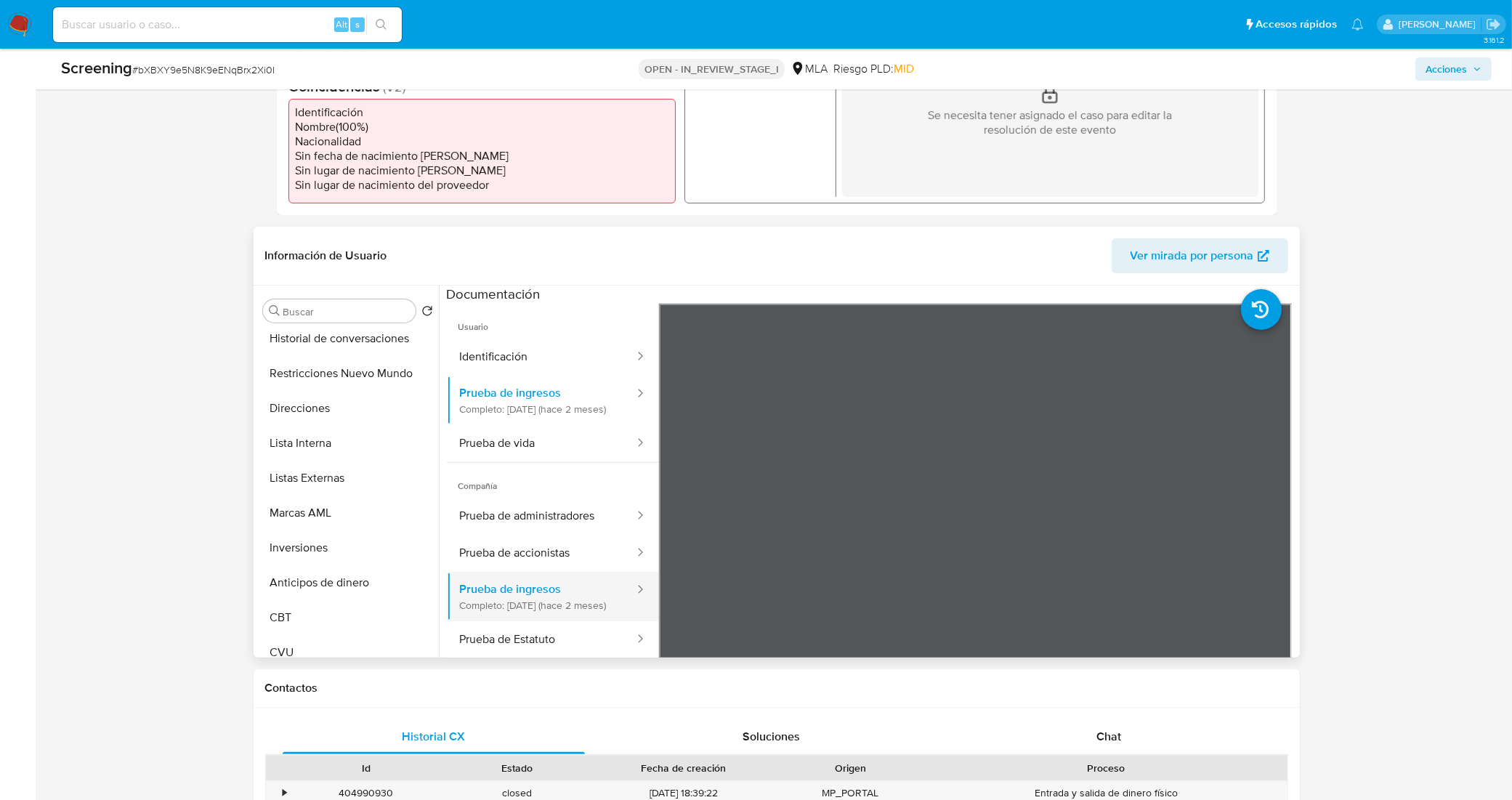
scroll to position [11, 0]
click at [554, 557] on button "Prueba de accionistas" at bounding box center [541, 553] width 189 height 37
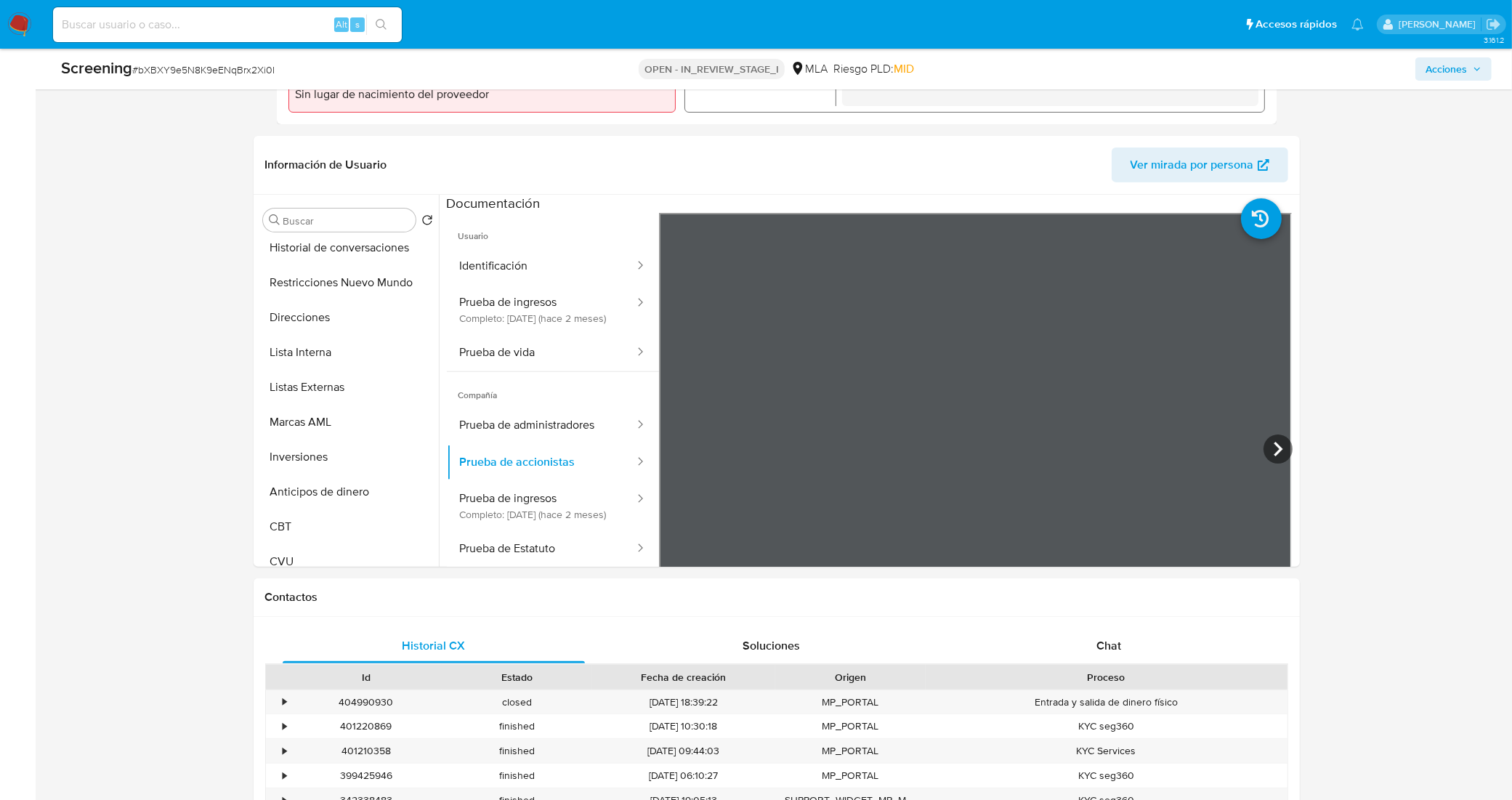
scroll to position [126, 0]
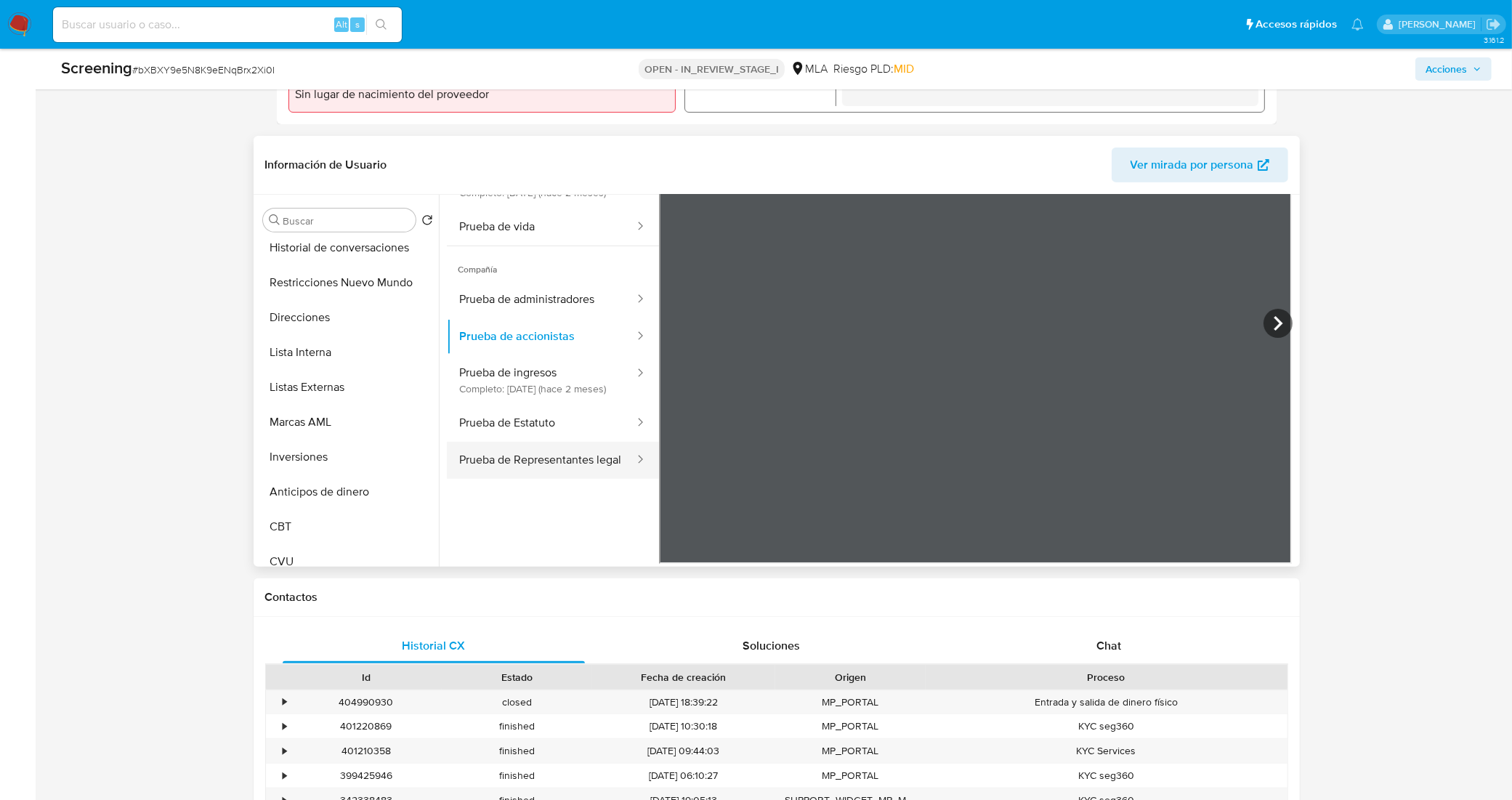
click at [541, 479] on button "Prueba de Representantes legal" at bounding box center [541, 460] width 189 height 37
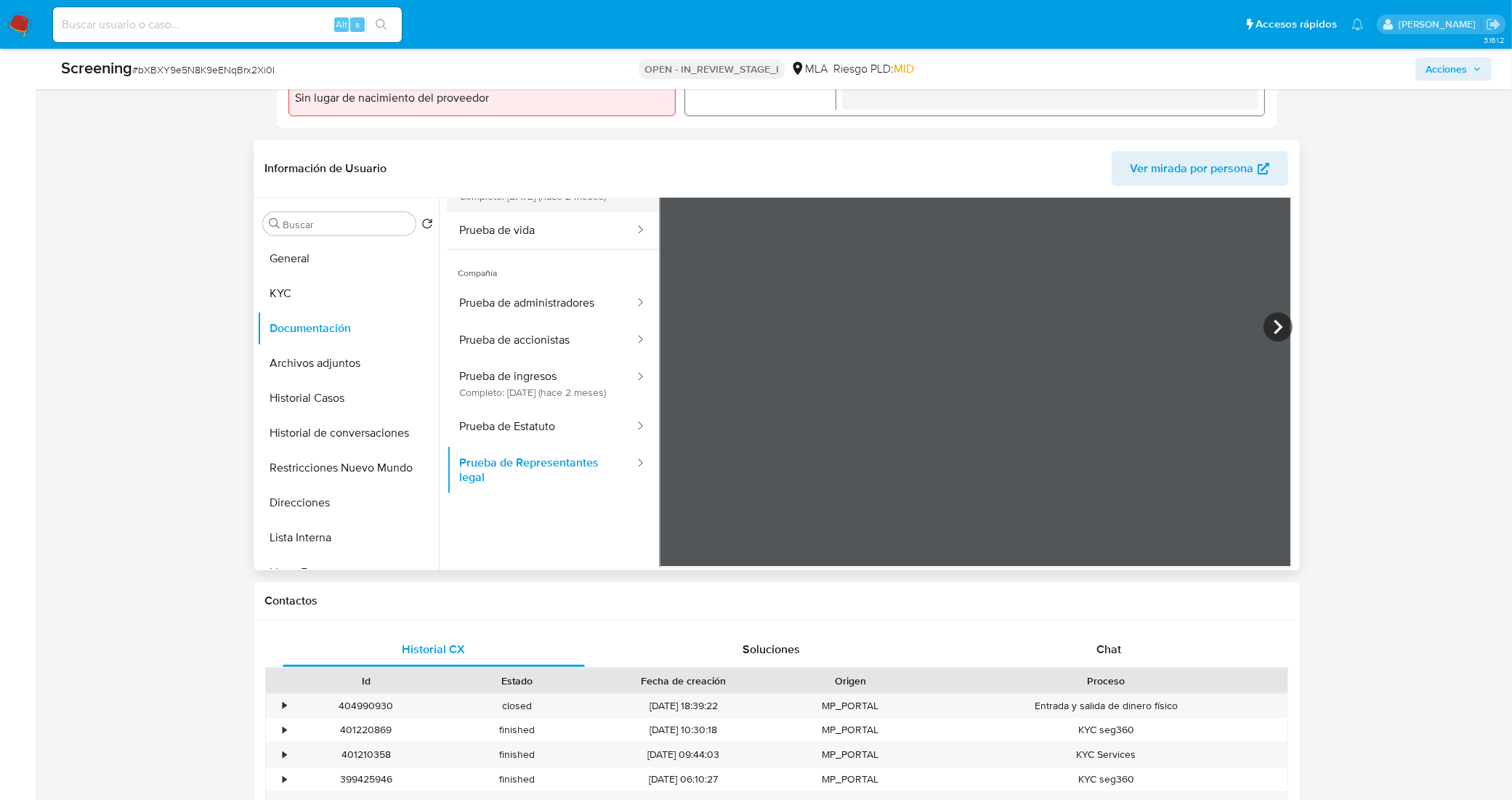
scroll to position [272, 0]
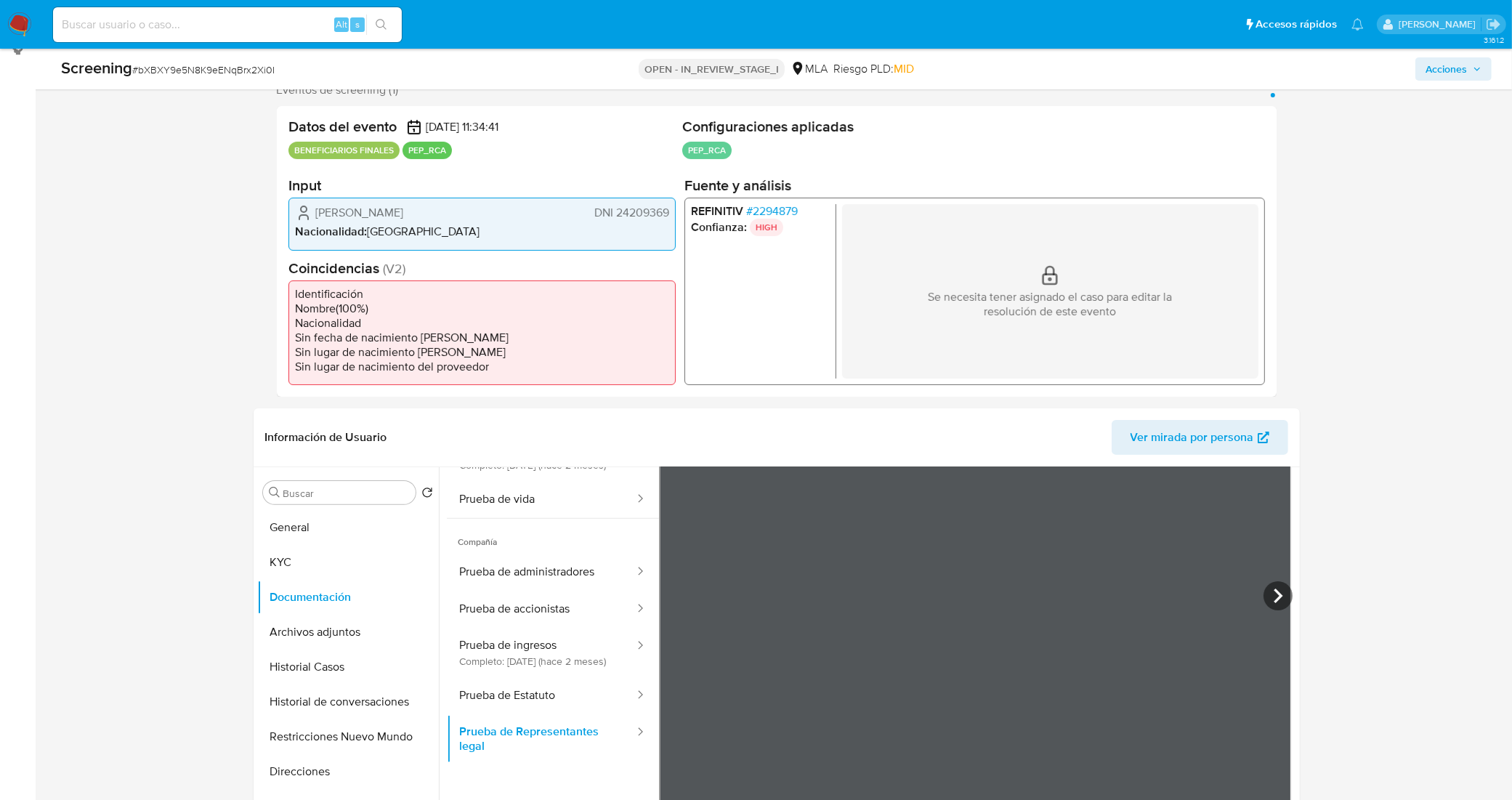
drag, startPoint x: 449, startPoint y: 208, endPoint x: 317, endPoint y: 209, distance: 132.0
click at [317, 209] on div "Gustavo Alejandro Katavich DNI 24209369" at bounding box center [482, 212] width 374 height 17
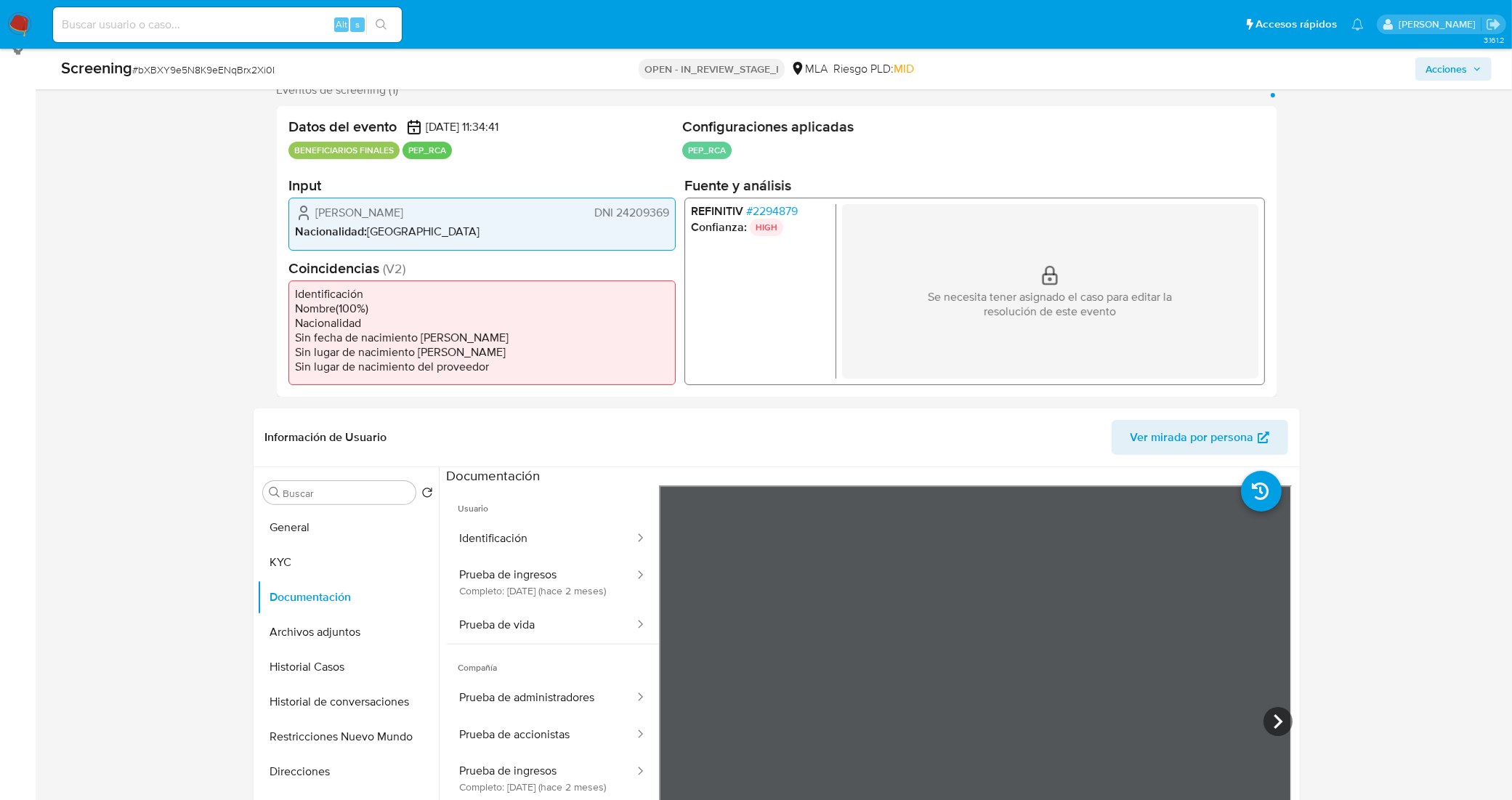
scroll to position [0, 0]
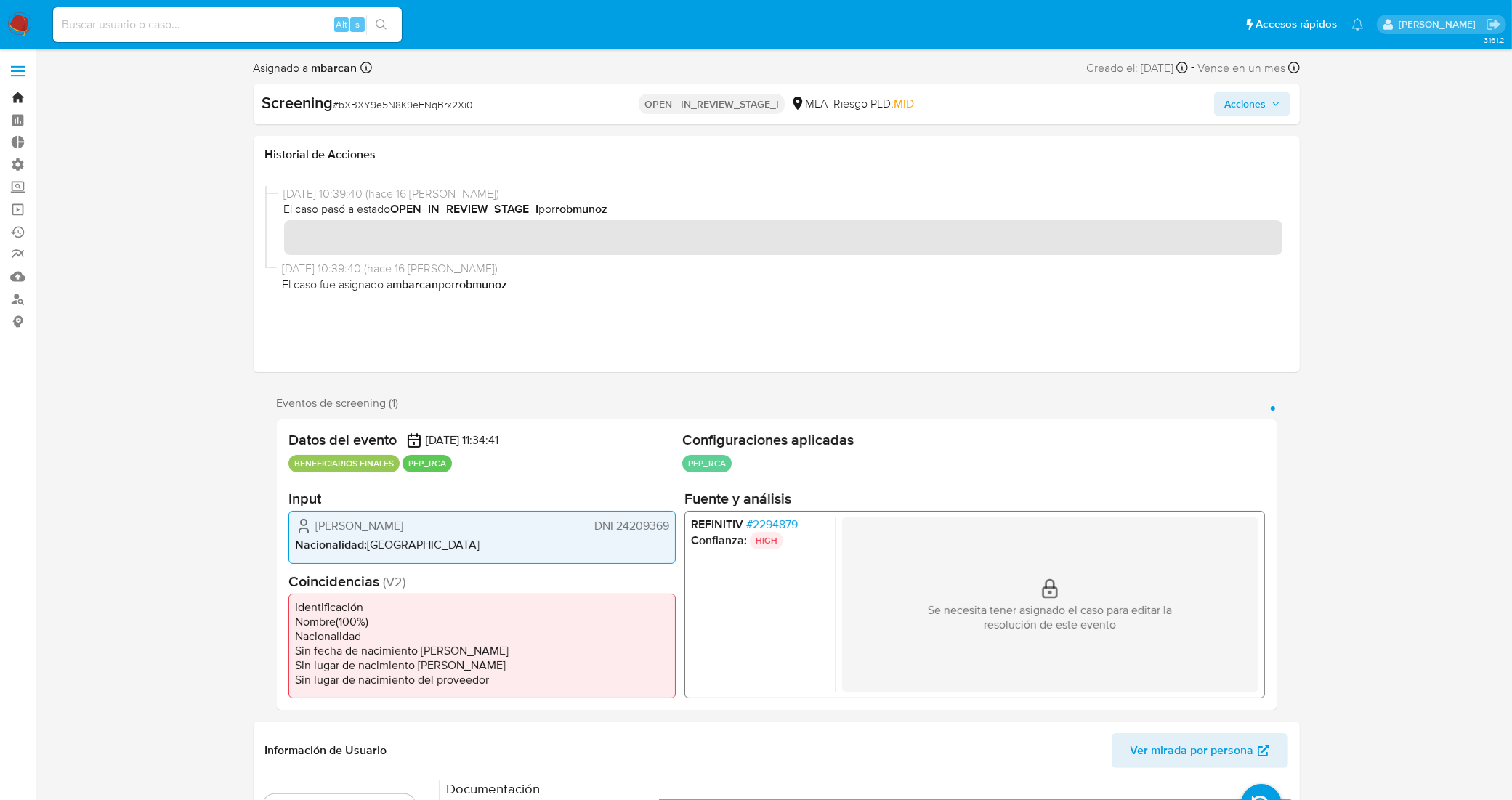
click at [14, 96] on link "Bandeja" at bounding box center [86, 98] width 173 height 23
